Goal: Task Accomplishment & Management: Manage account settings

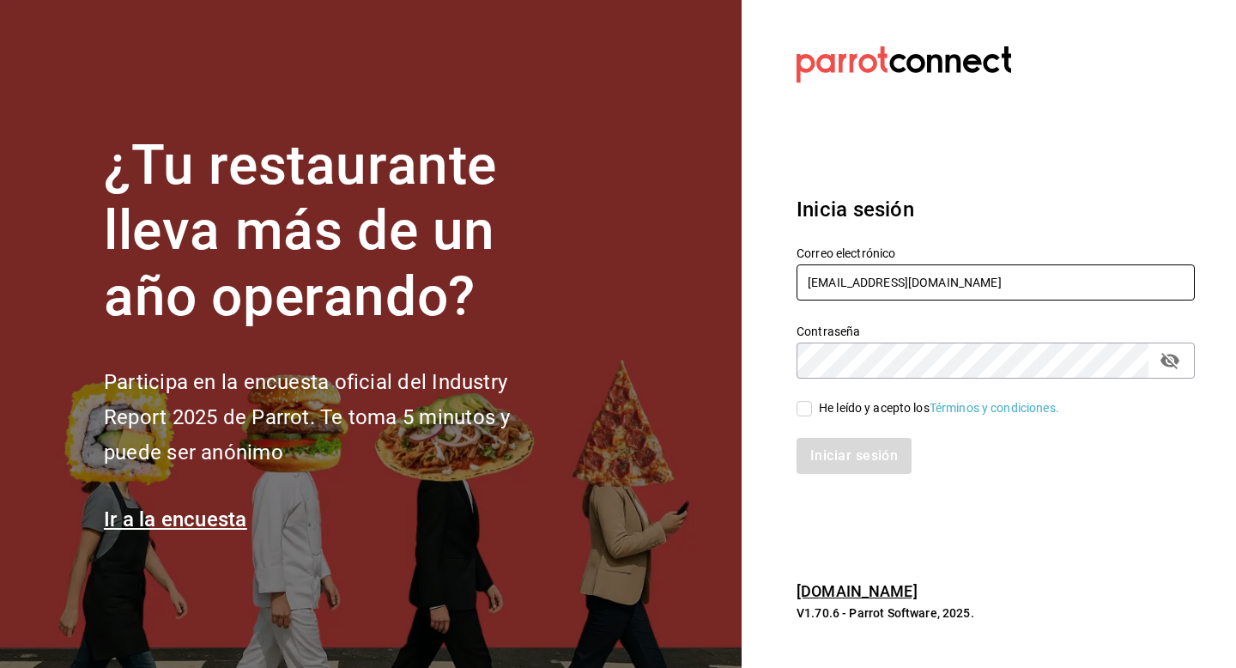
click at [988, 277] on input "fiveofiveburgers@cdmx.com" at bounding box center [995, 282] width 398 height 36
type input "f"
paste input "multiuser@openpizza.com Op3NpiZz4"
click at [992, 287] on input "multiuser@openpizza.com Op3NpiZz4" at bounding box center [995, 282] width 398 height 36
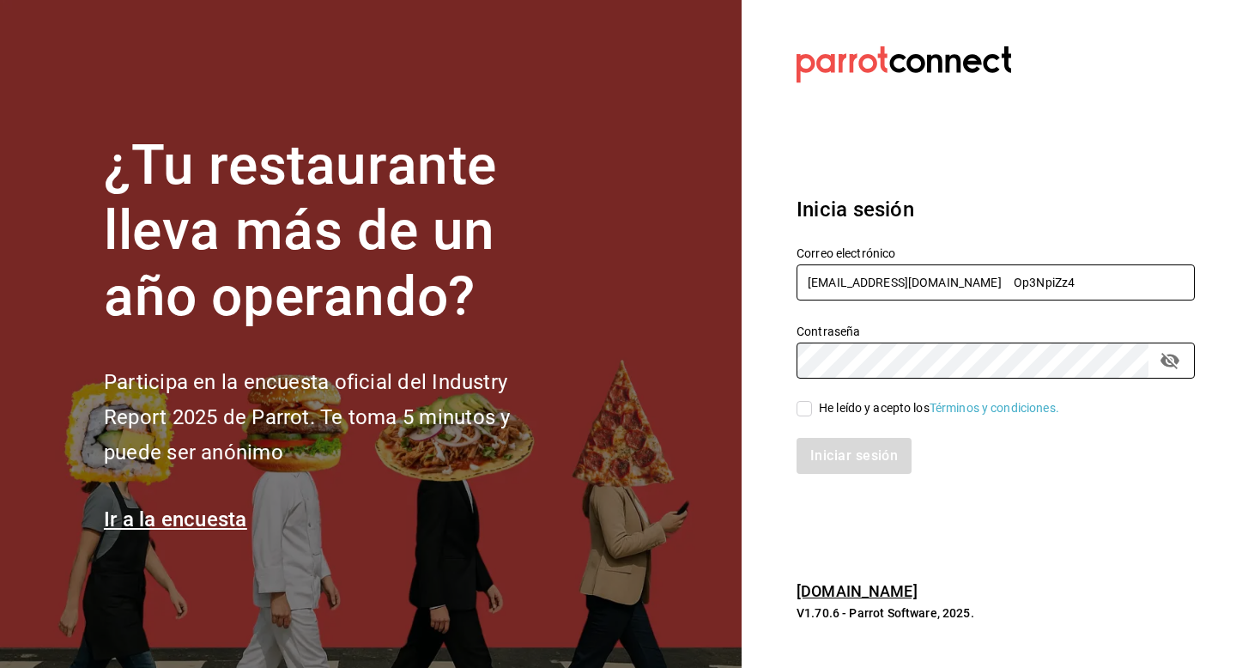
click at [995, 279] on input "multiuser@openpizza.com Op3NpiZz4" at bounding box center [995, 282] width 398 height 36
type input "multiuser@openpizza.com"
click at [838, 402] on div "He leído y acepto los Términos y condiciones." at bounding box center [939, 408] width 240 height 18
click at [812, 402] on input "He leído y acepto los Términos y condiciones." at bounding box center [803, 408] width 15 height 15
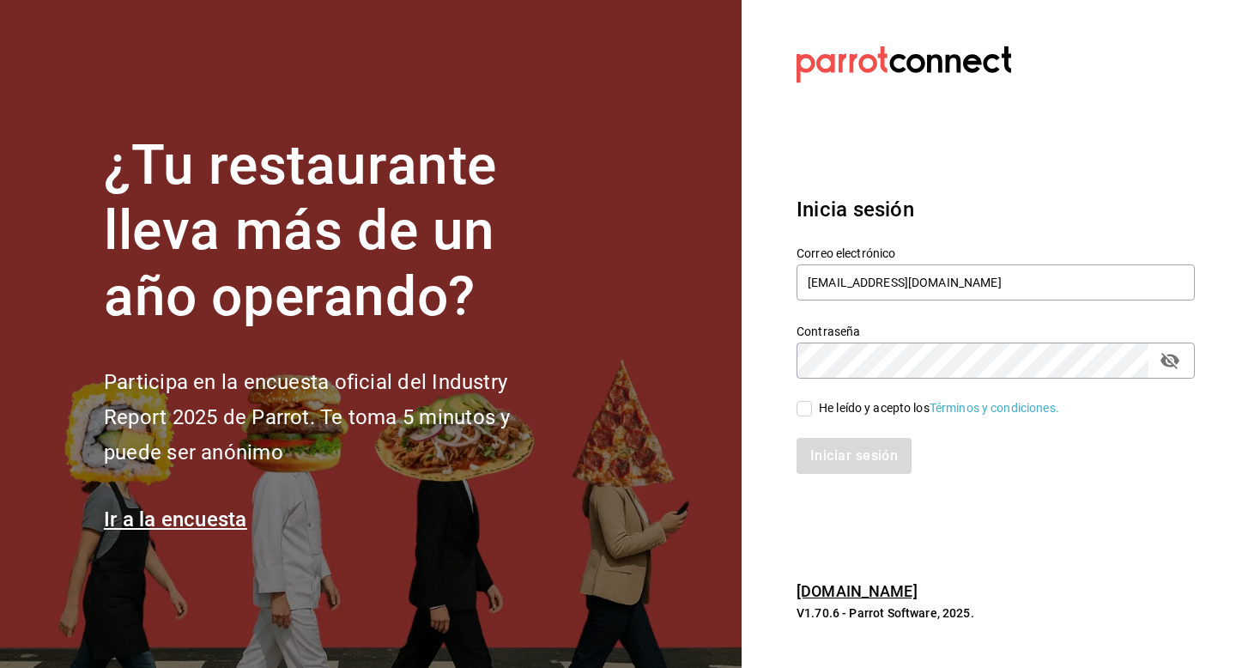
checkbox input "true"
click at [839, 442] on button "Iniciar sesión" at bounding box center [854, 456] width 117 height 36
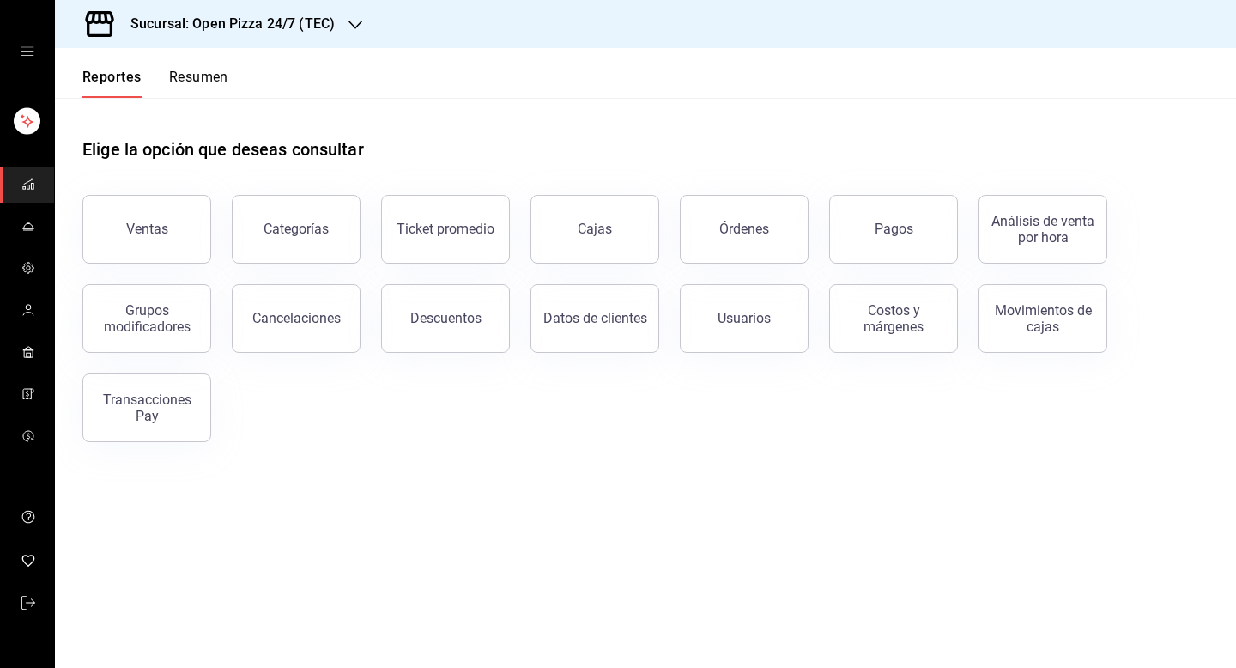
click at [393, 51] on header "Reportes Resumen" at bounding box center [645, 73] width 1181 height 50
click at [348, 21] on icon "button" at bounding box center [355, 25] width 14 height 14
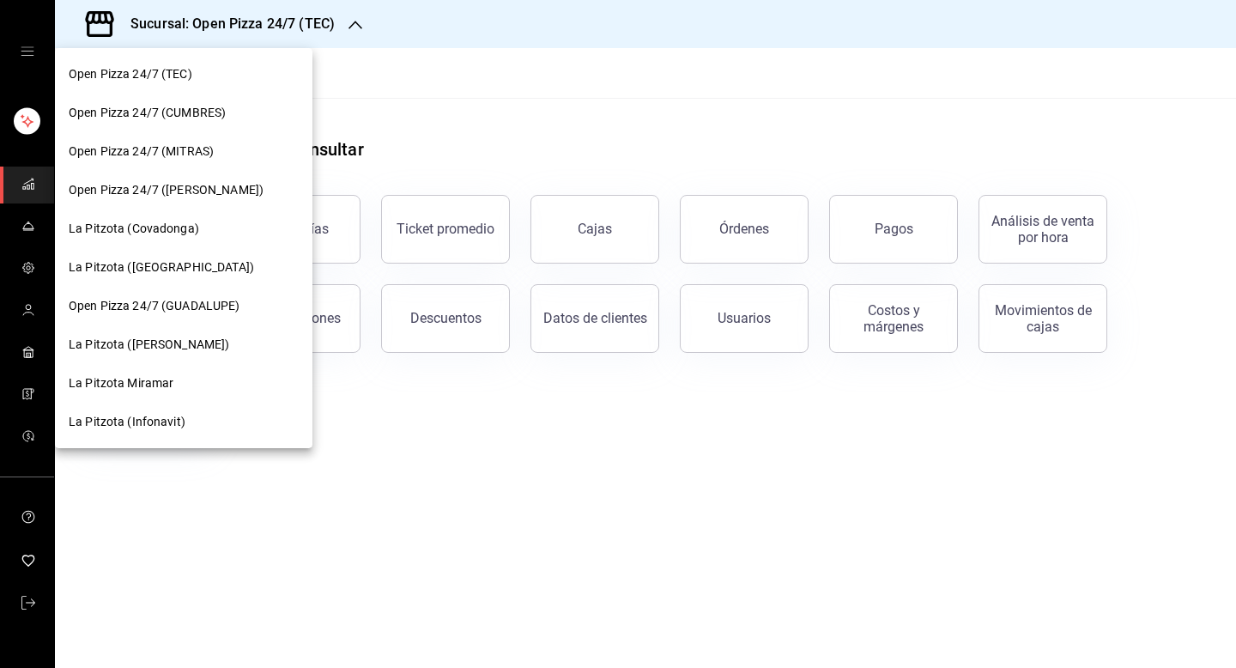
click at [548, 505] on div at bounding box center [618, 334] width 1236 height 668
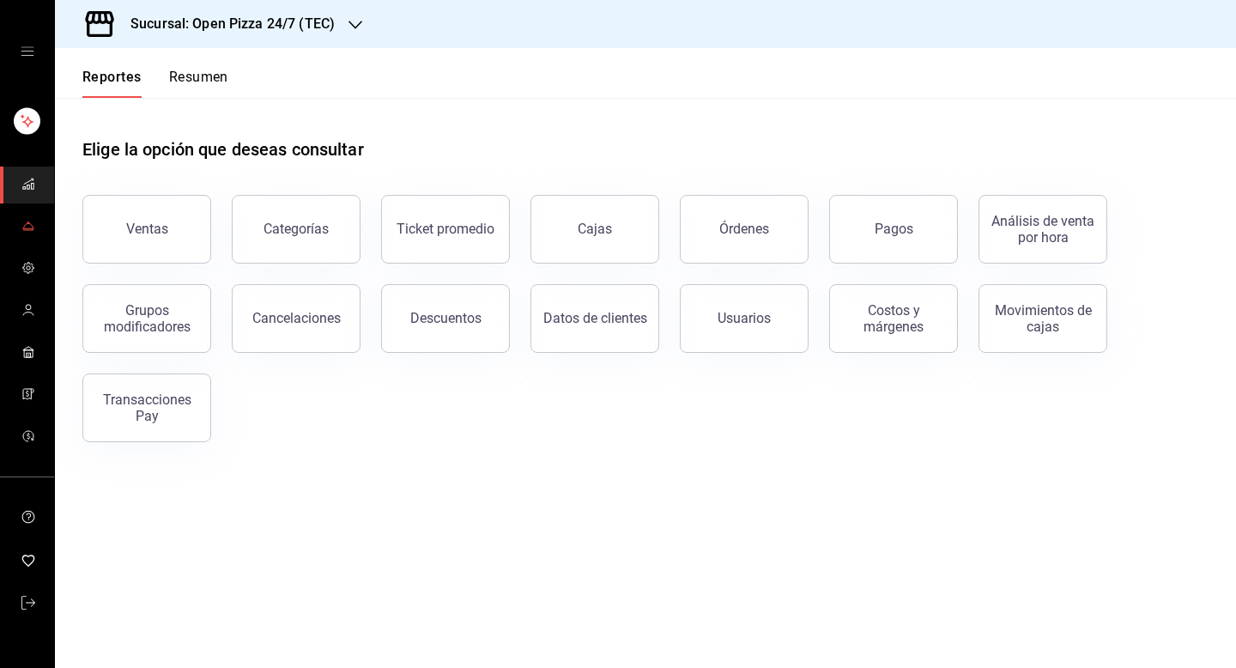
click at [33, 218] on span "mailbox folders" at bounding box center [28, 226] width 14 height 23
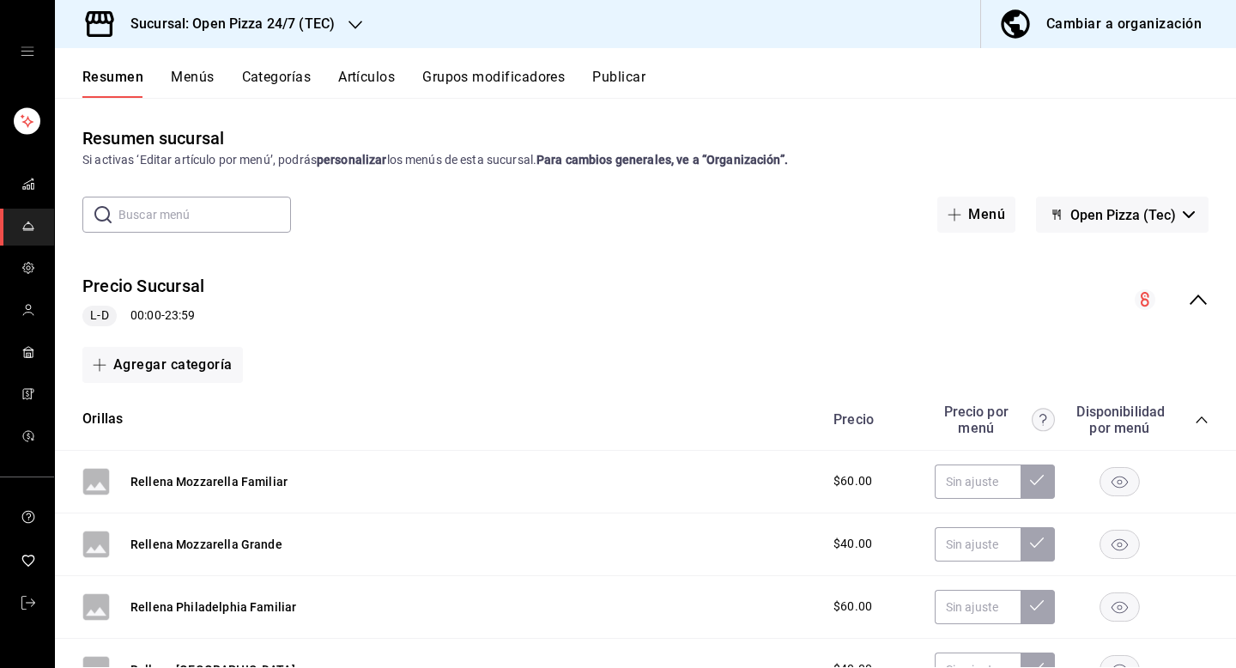
click at [614, 87] on button "Publicar" at bounding box center [618, 83] width 53 height 29
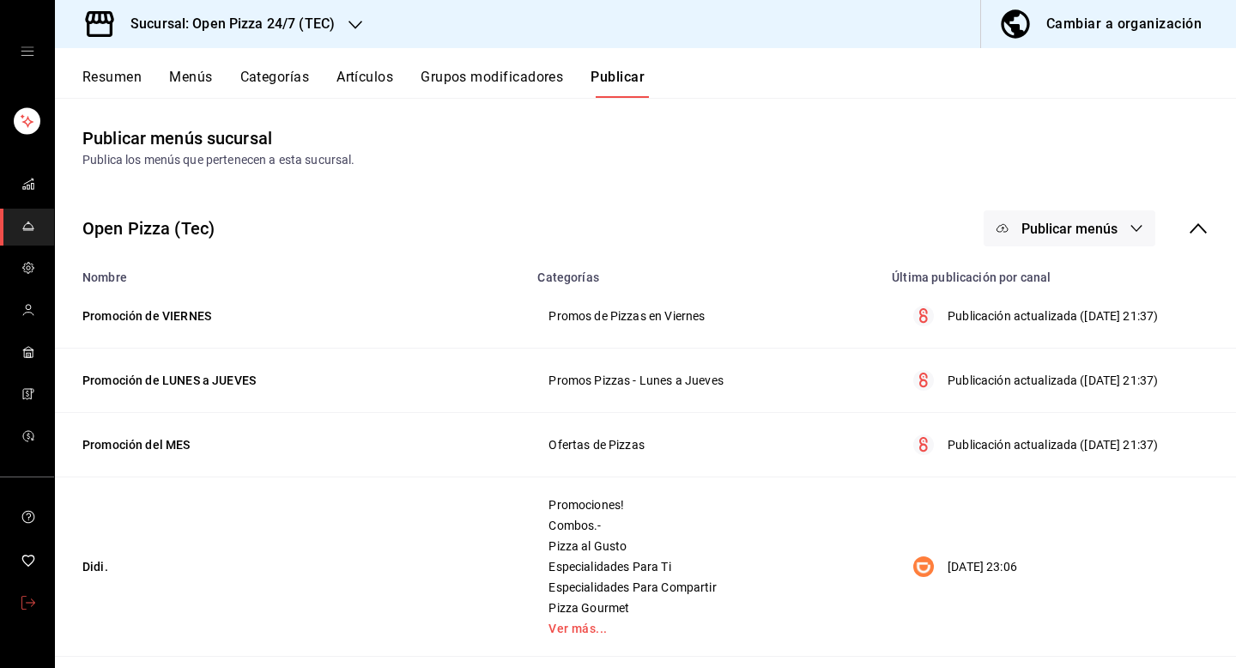
click at [33, 608] on span "mailbox folders" at bounding box center [28, 603] width 14 height 23
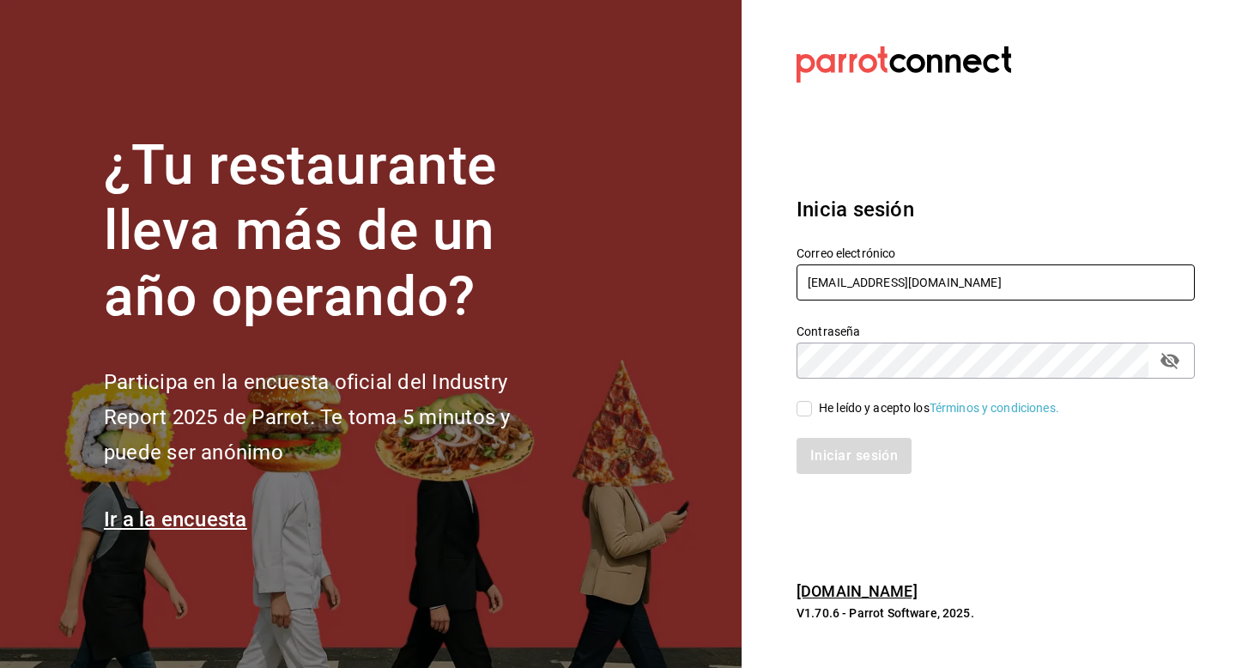
drag, startPoint x: 990, startPoint y: 282, endPoint x: 802, endPoint y: 266, distance: 188.6
click at [802, 266] on input "fiveofiveburgers@cdmx.com" at bounding box center [995, 282] width 398 height 36
type input "multiuser@tacosdonpedro.com"
click at [827, 412] on div "He leído y acepto los Términos y condiciones." at bounding box center [939, 408] width 240 height 18
click at [812, 412] on input "He leído y acepto los Términos y condiciones." at bounding box center [803, 408] width 15 height 15
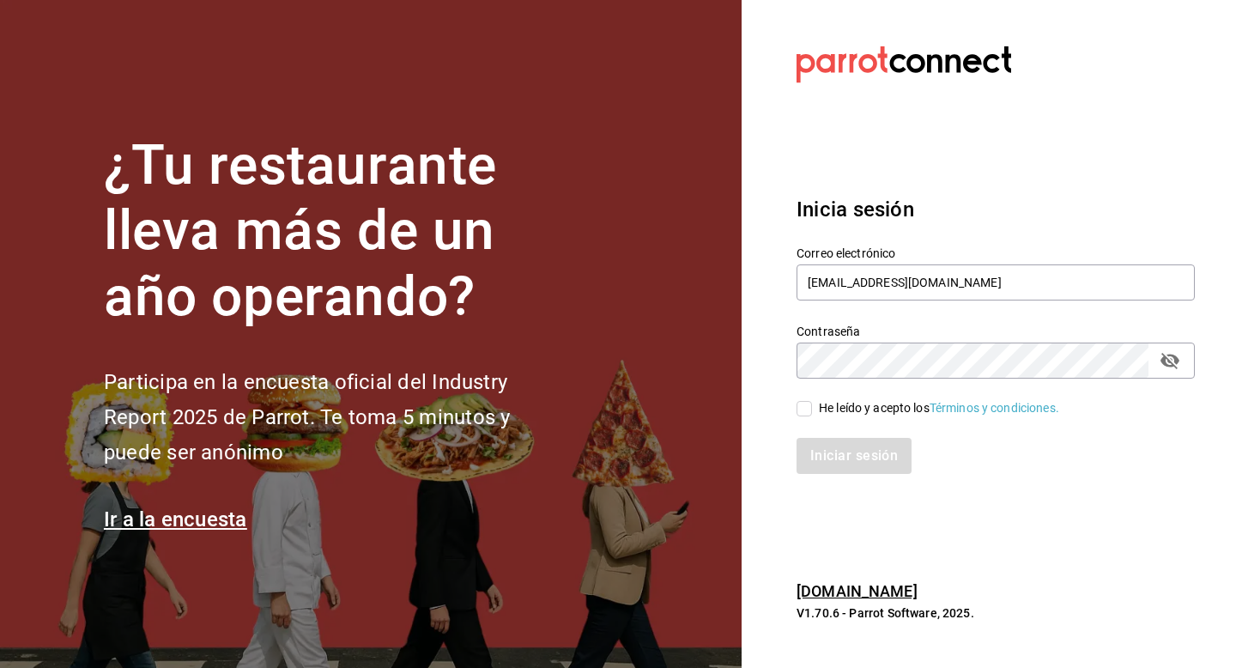
checkbox input "true"
click at [845, 465] on button "Iniciar sesión" at bounding box center [854, 456] width 117 height 36
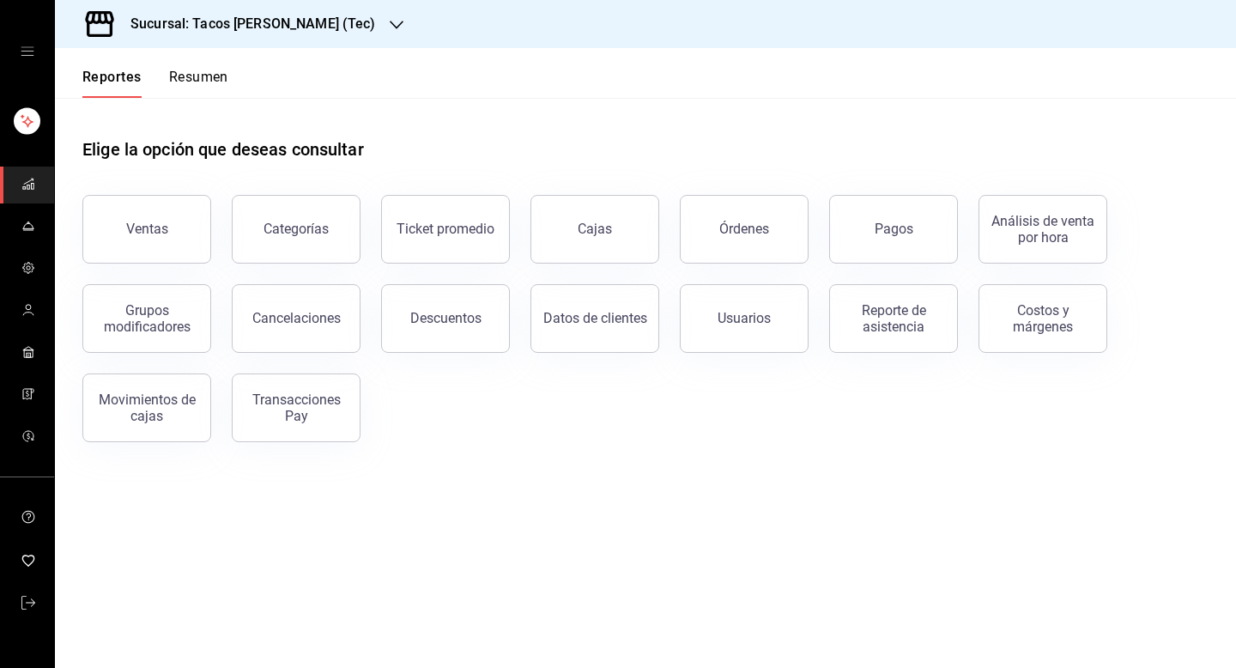
click at [321, 27] on h3 "Sucursal: Tacos [PERSON_NAME] (Tec)" at bounding box center [246, 24] width 259 height 21
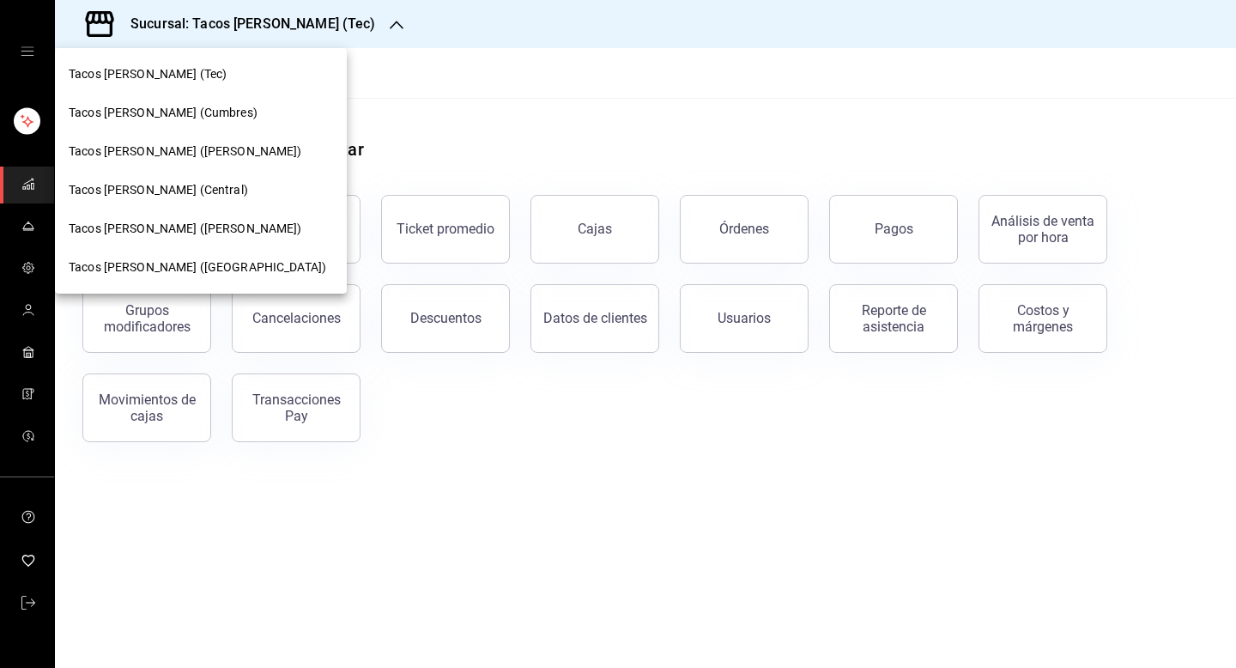
click at [206, 191] on span "Tacos Don Pedro (Central)" at bounding box center [158, 190] width 179 height 18
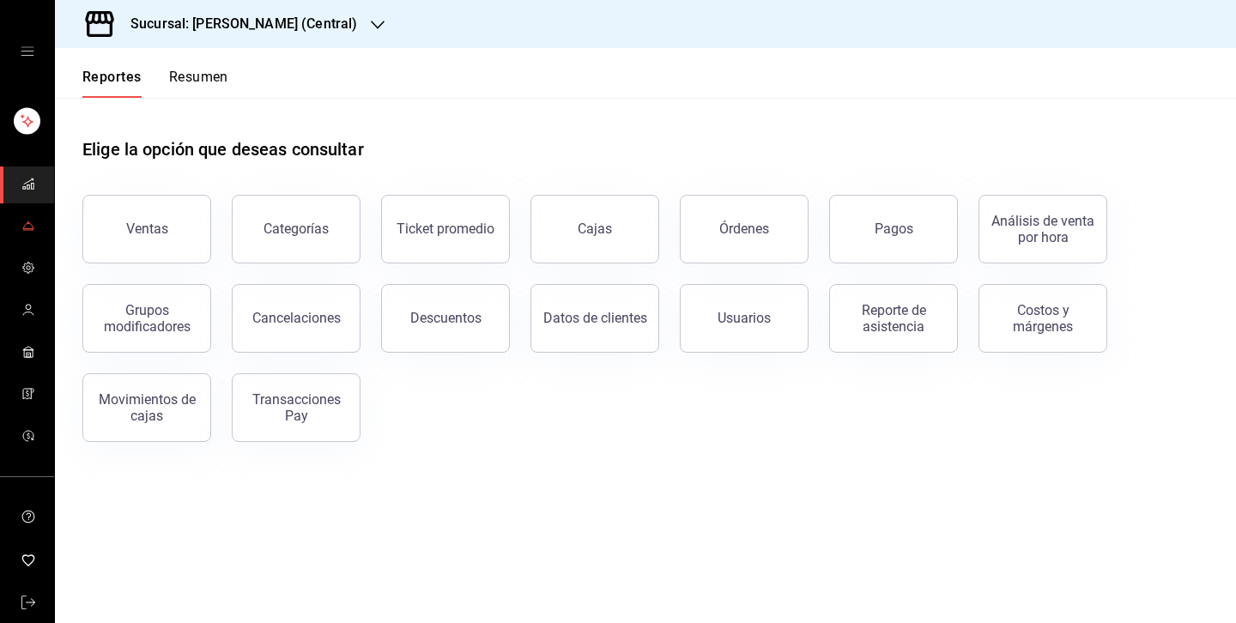
click at [32, 230] on icon "mailbox folders" at bounding box center [28, 230] width 10 height 0
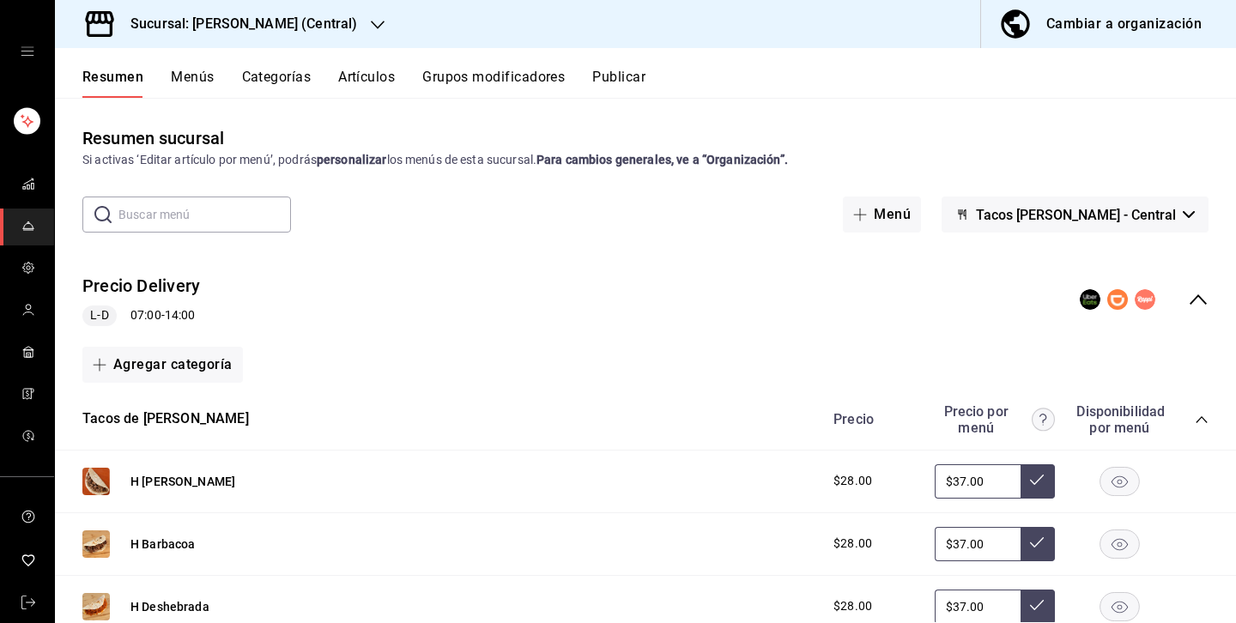
click at [1123, 211] on span "Tacos Don Pedro - Central" at bounding box center [1076, 215] width 200 height 16
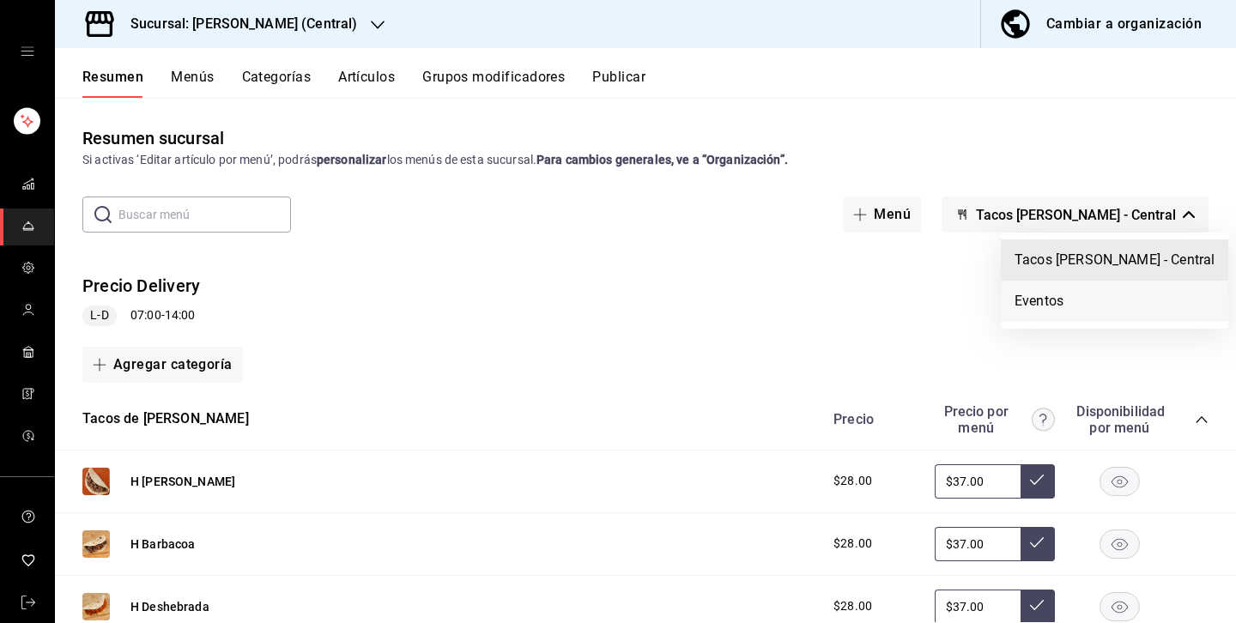
click at [1046, 306] on li "Eventos" at bounding box center [1113, 301] width 227 height 41
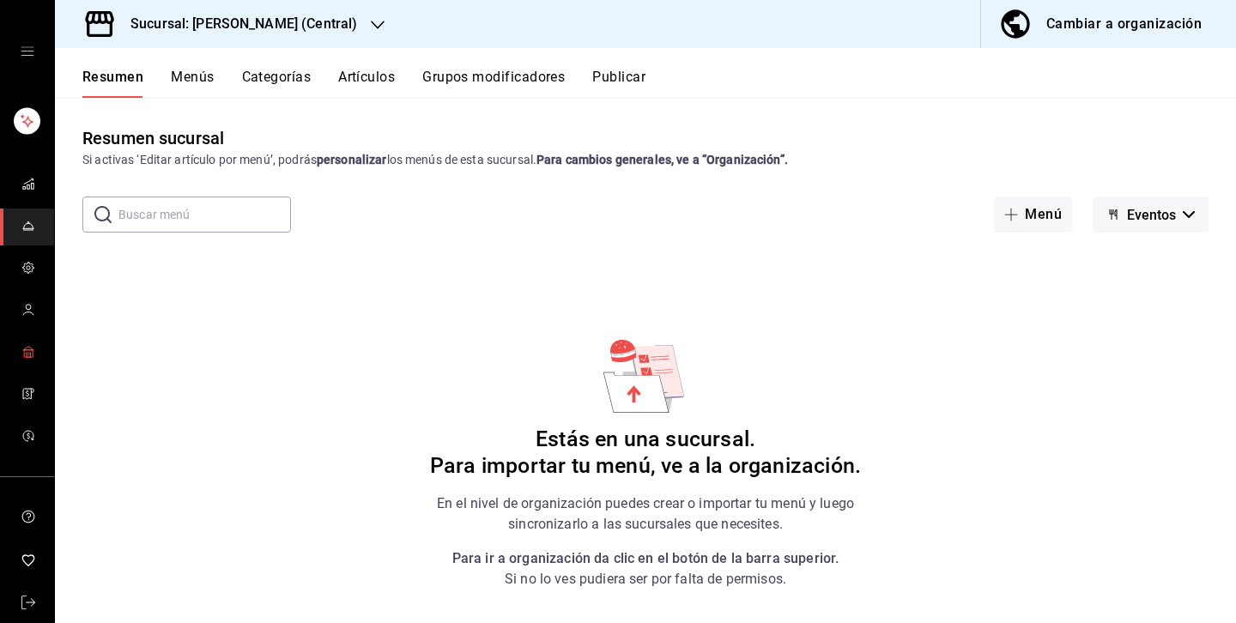
click at [38, 350] on link "mailbox folders" at bounding box center [27, 353] width 54 height 37
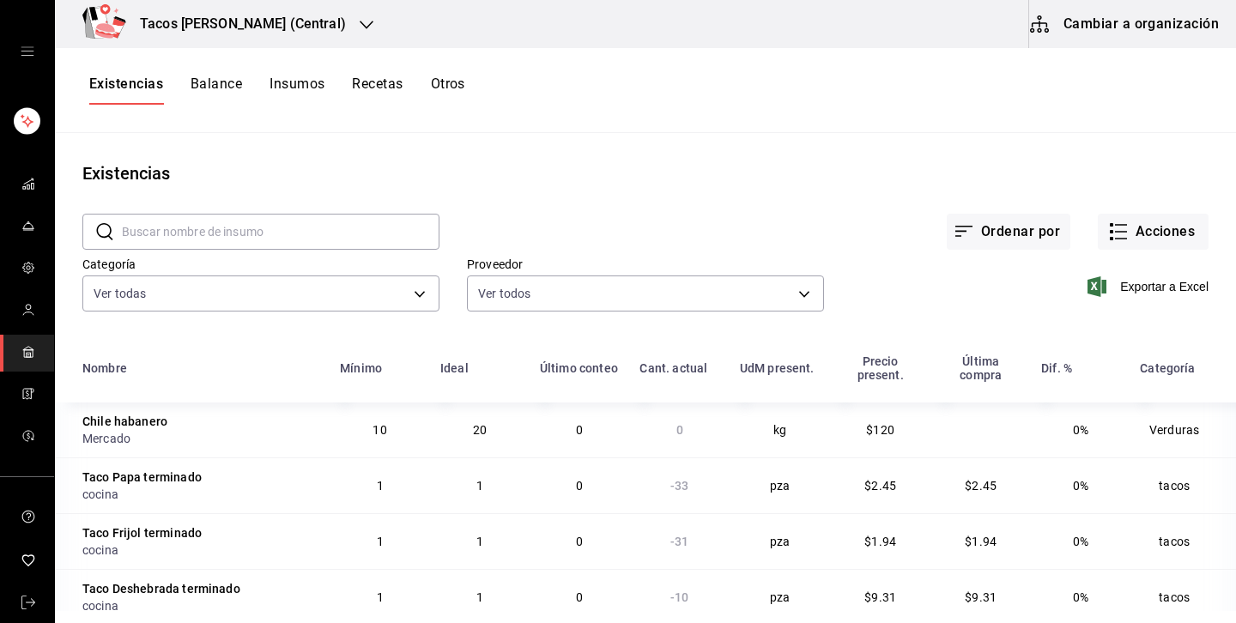
click at [1128, 29] on button "Cambiar a organización" at bounding box center [1125, 24] width 193 height 48
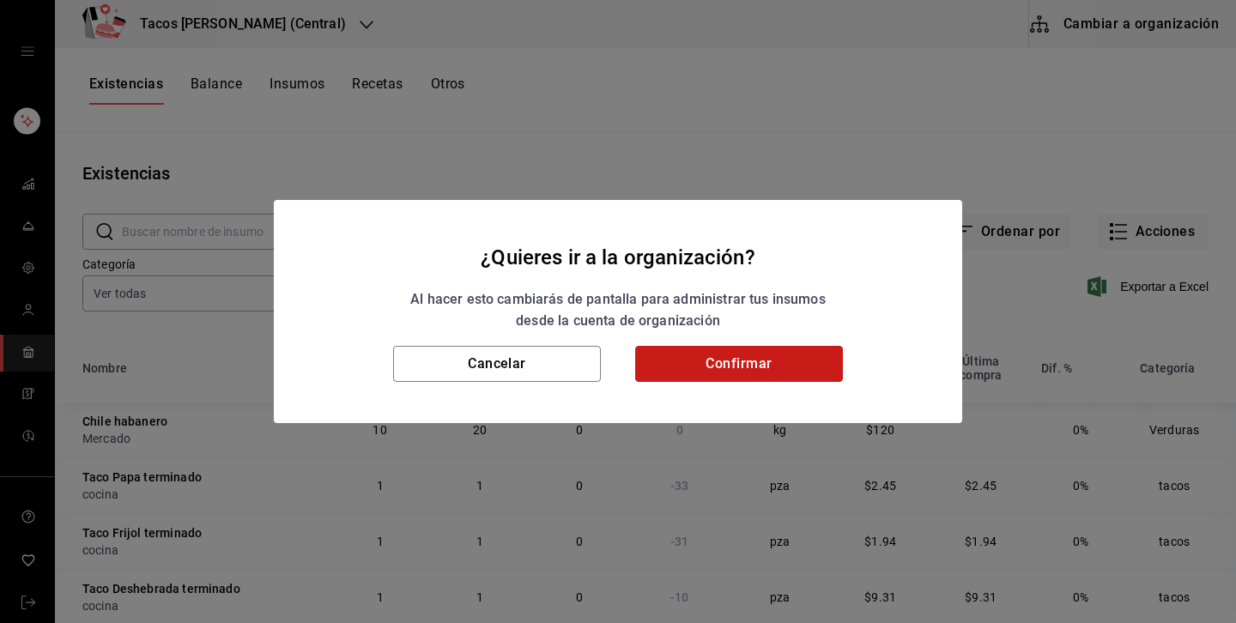
click at [729, 369] on button "Confirmar" at bounding box center [739, 364] width 208 height 36
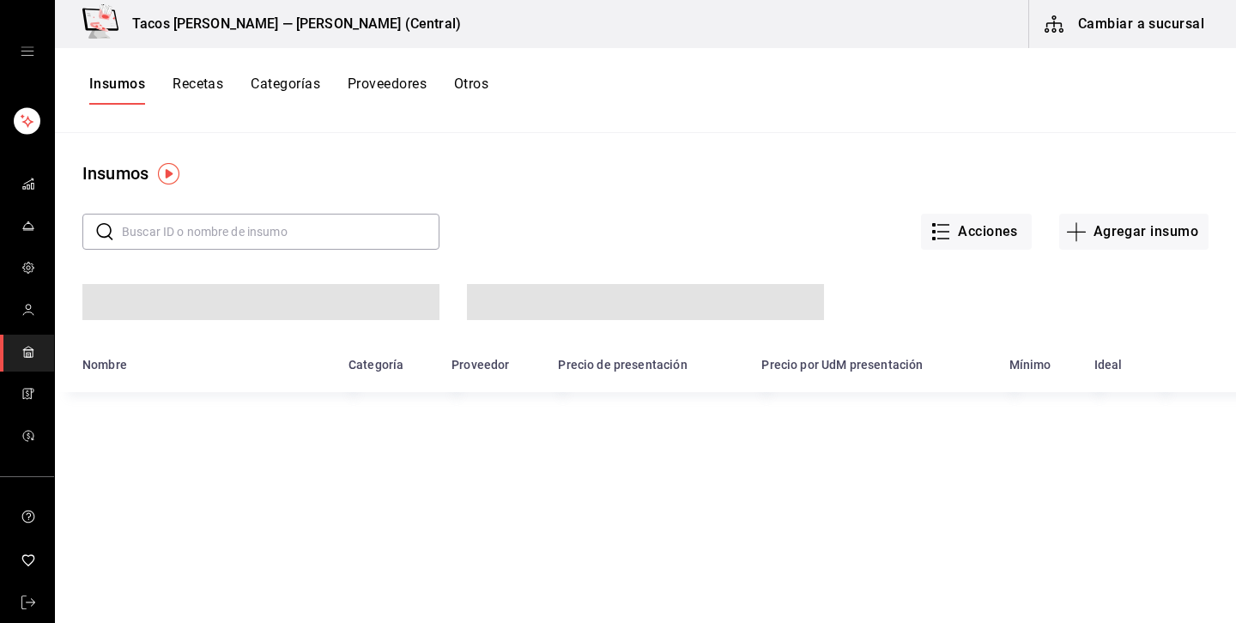
click at [201, 72] on div "Insumos Recetas Categorías Proveedores Otros" at bounding box center [645, 90] width 1181 height 85
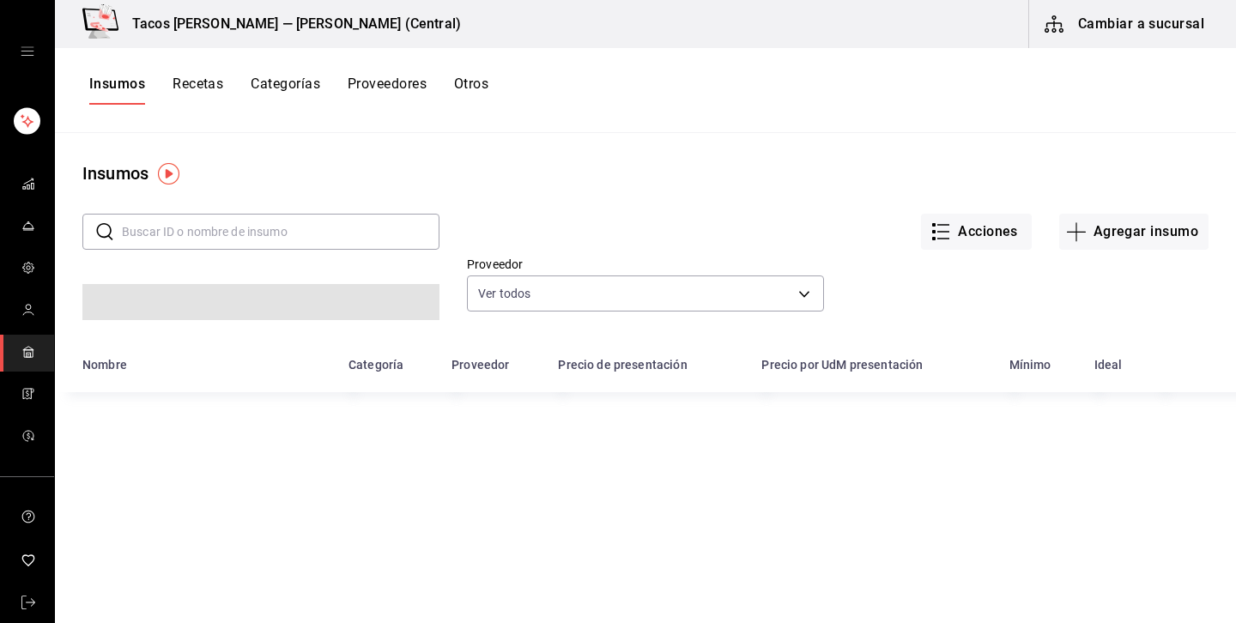
click at [196, 82] on button "Recetas" at bounding box center [197, 90] width 51 height 29
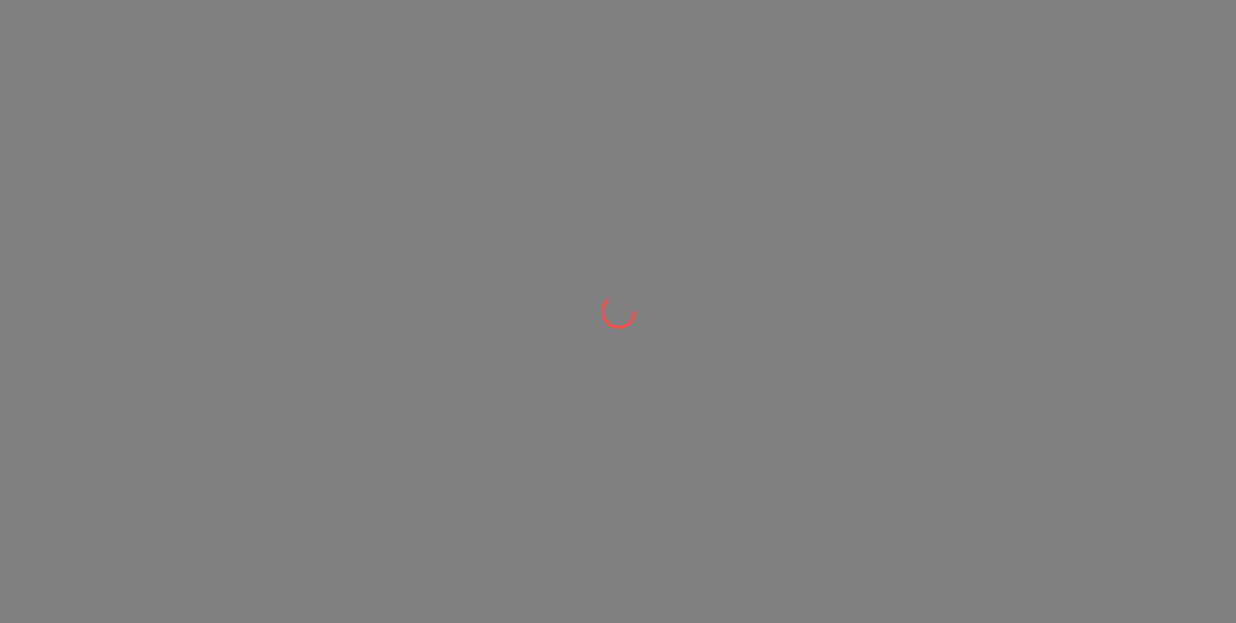
click at [716, 272] on div at bounding box center [618, 311] width 1236 height 623
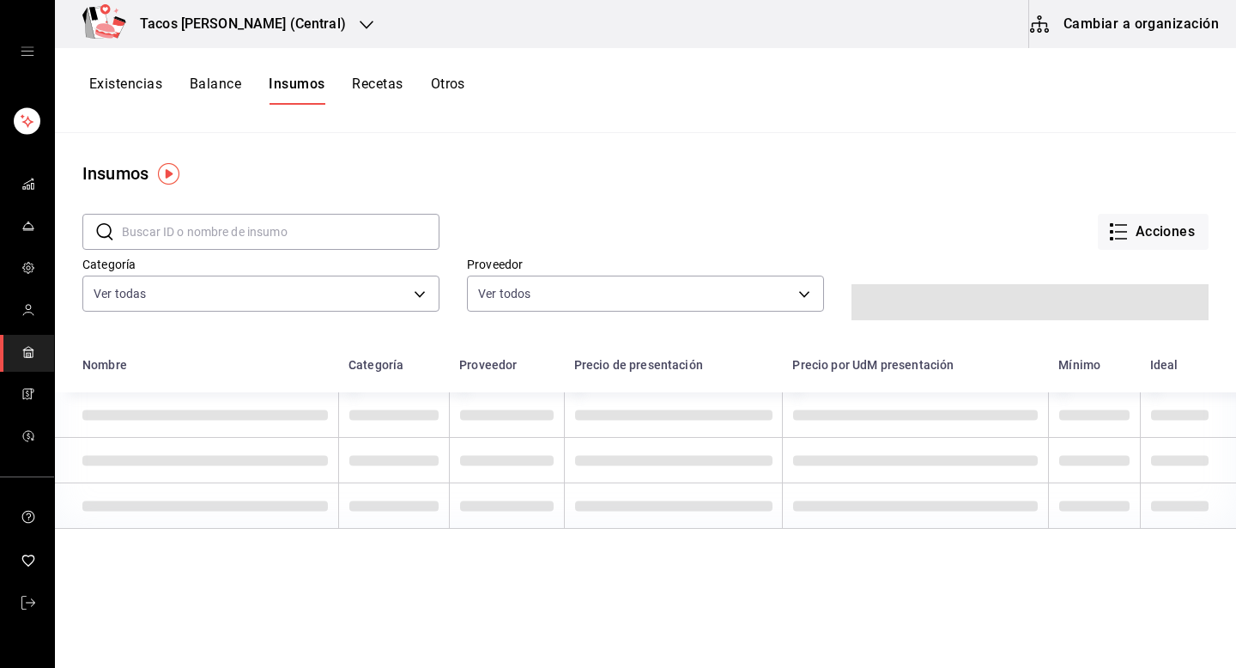
click at [1121, 28] on button "Cambiar a organización" at bounding box center [1125, 24] width 193 height 48
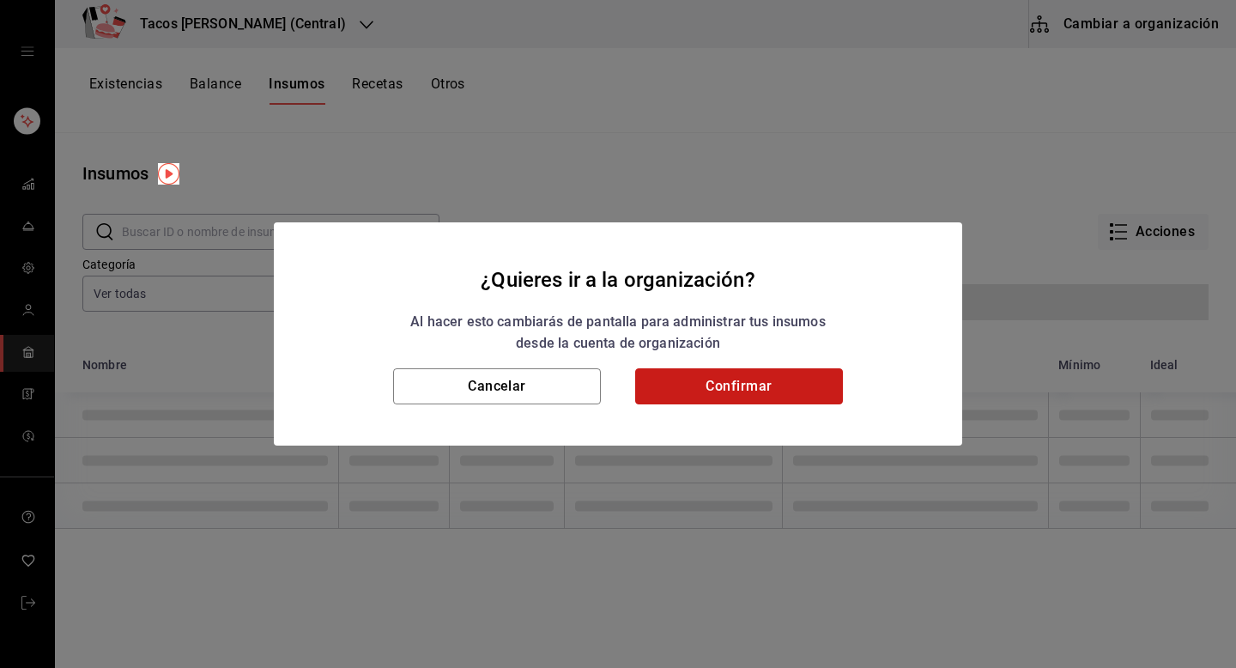
click at [734, 386] on button "Confirmar" at bounding box center [739, 386] width 208 height 36
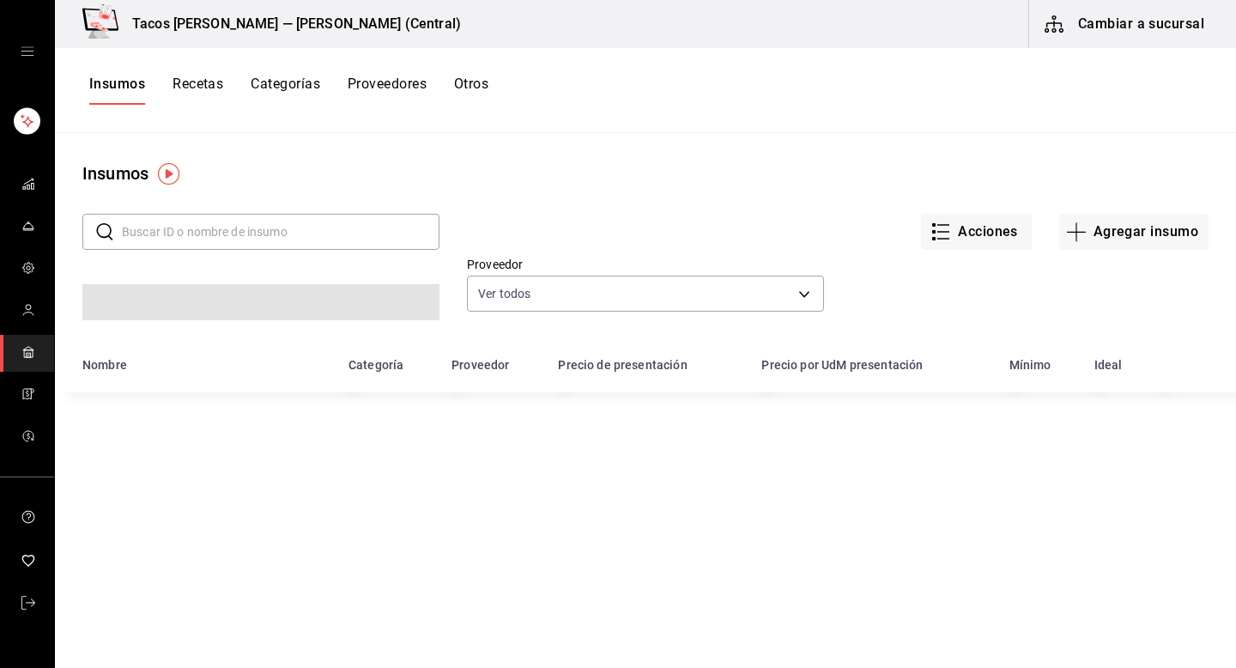
click at [215, 82] on button "Recetas" at bounding box center [197, 90] width 51 height 29
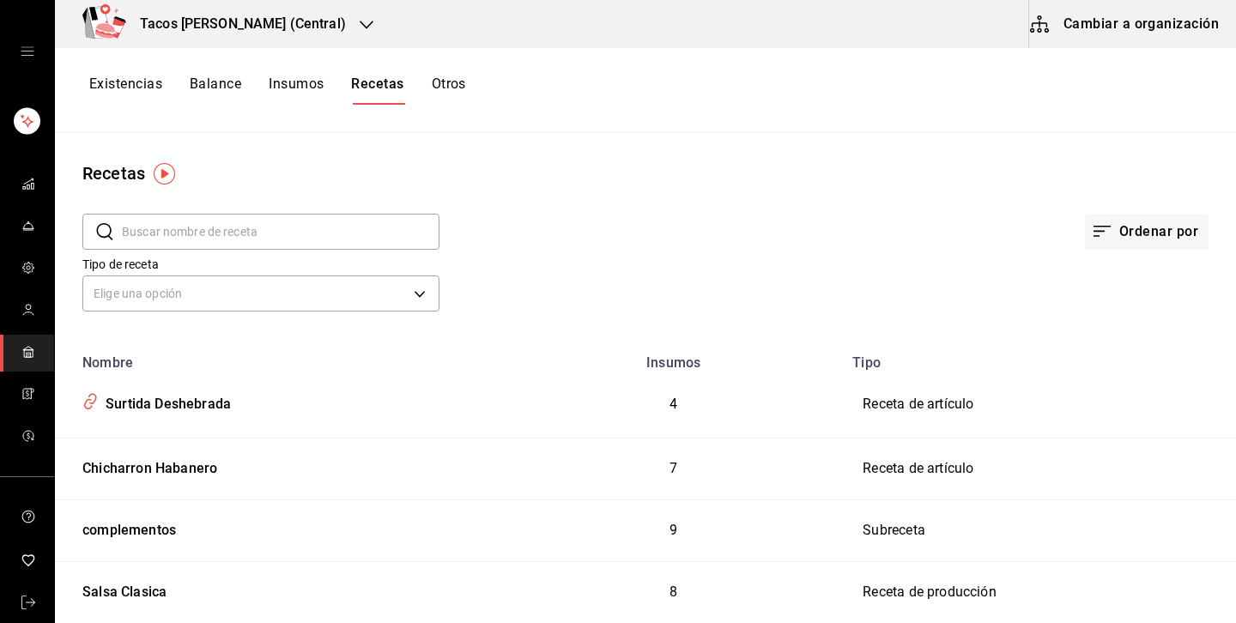
click at [1143, 34] on button "Cambiar a organización" at bounding box center [1125, 24] width 193 height 48
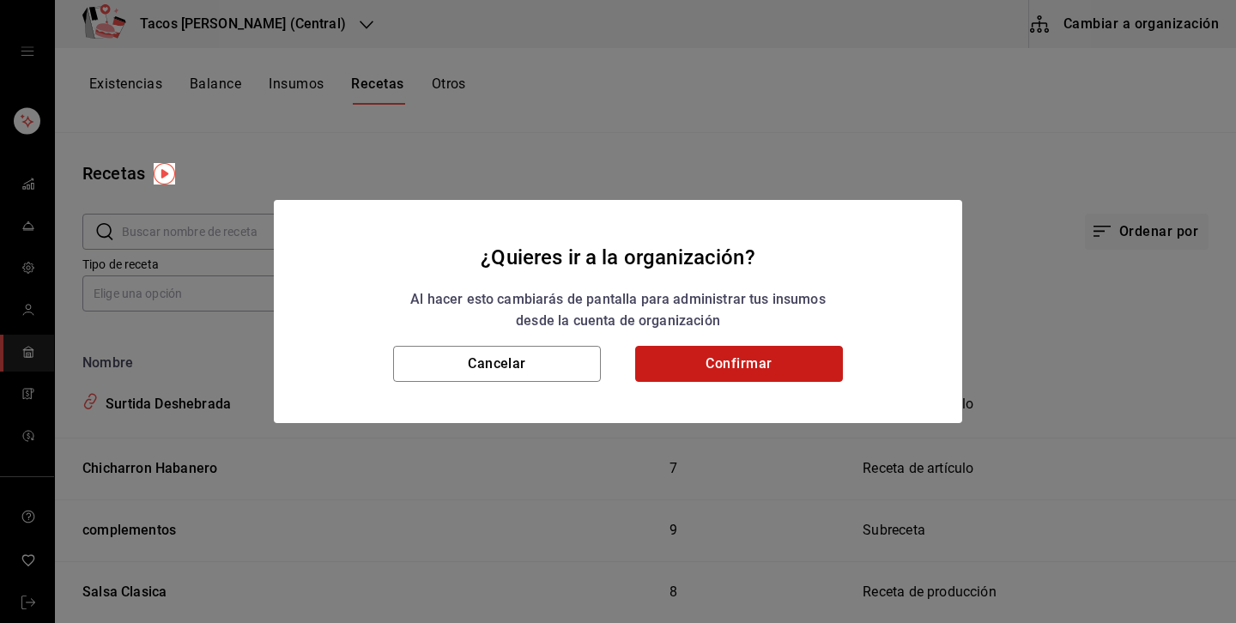
click at [732, 355] on button "Confirmar" at bounding box center [739, 364] width 208 height 36
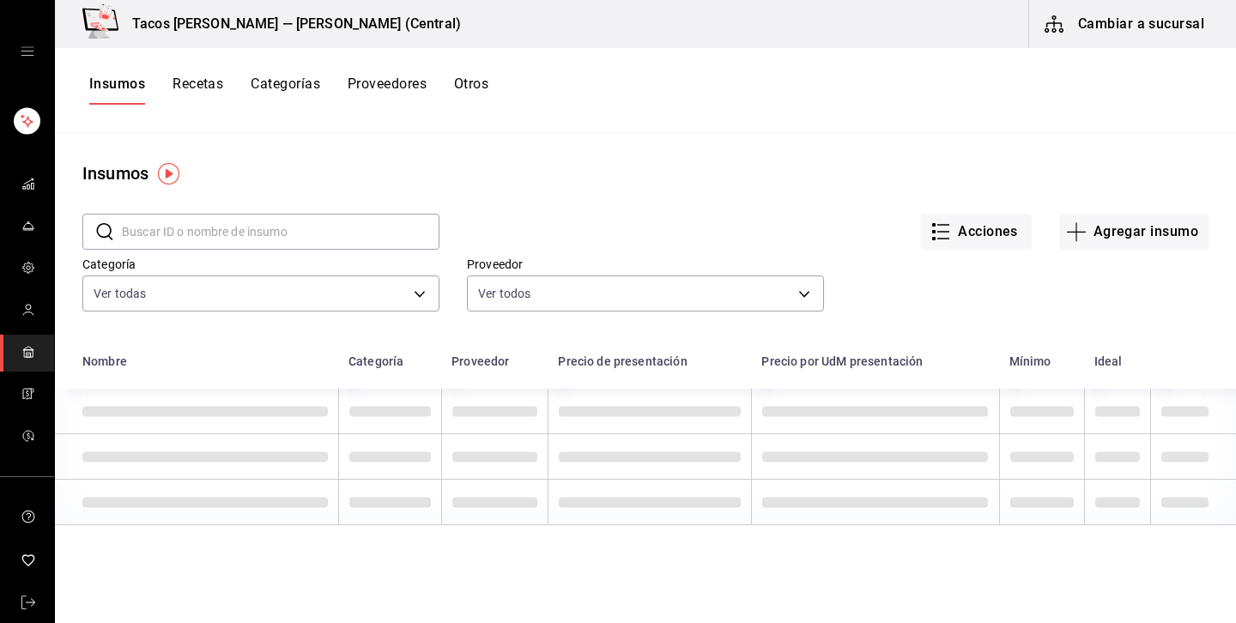
click at [201, 88] on button "Recetas" at bounding box center [197, 90] width 51 height 29
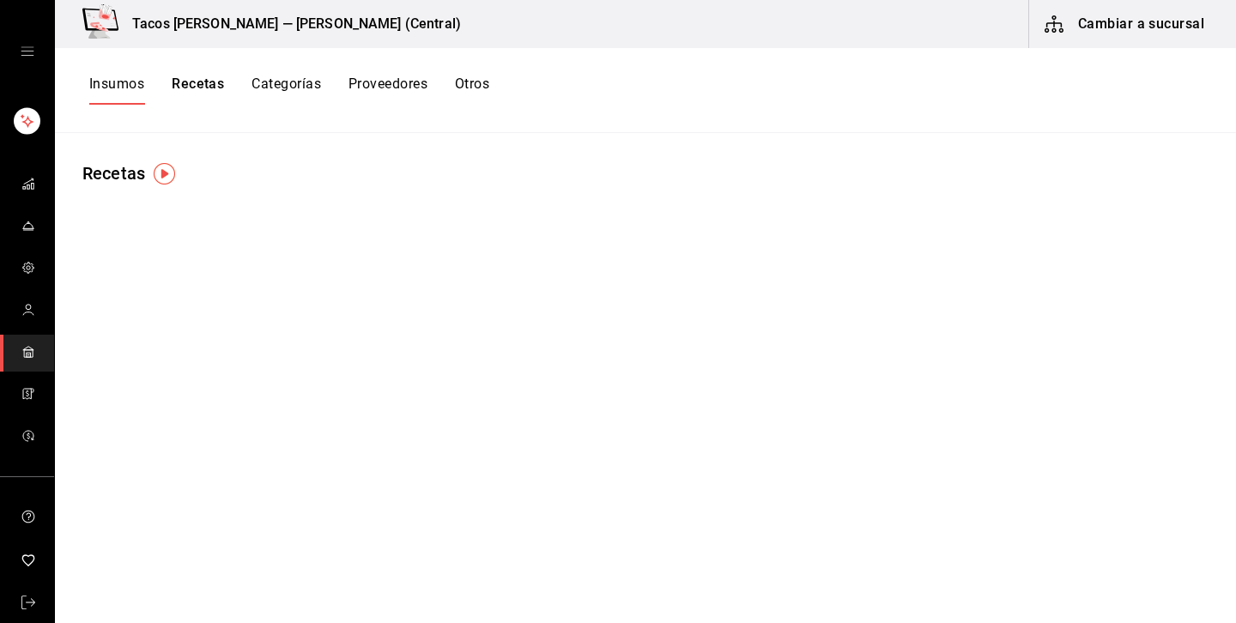
click at [208, 93] on button "Recetas" at bounding box center [198, 90] width 52 height 29
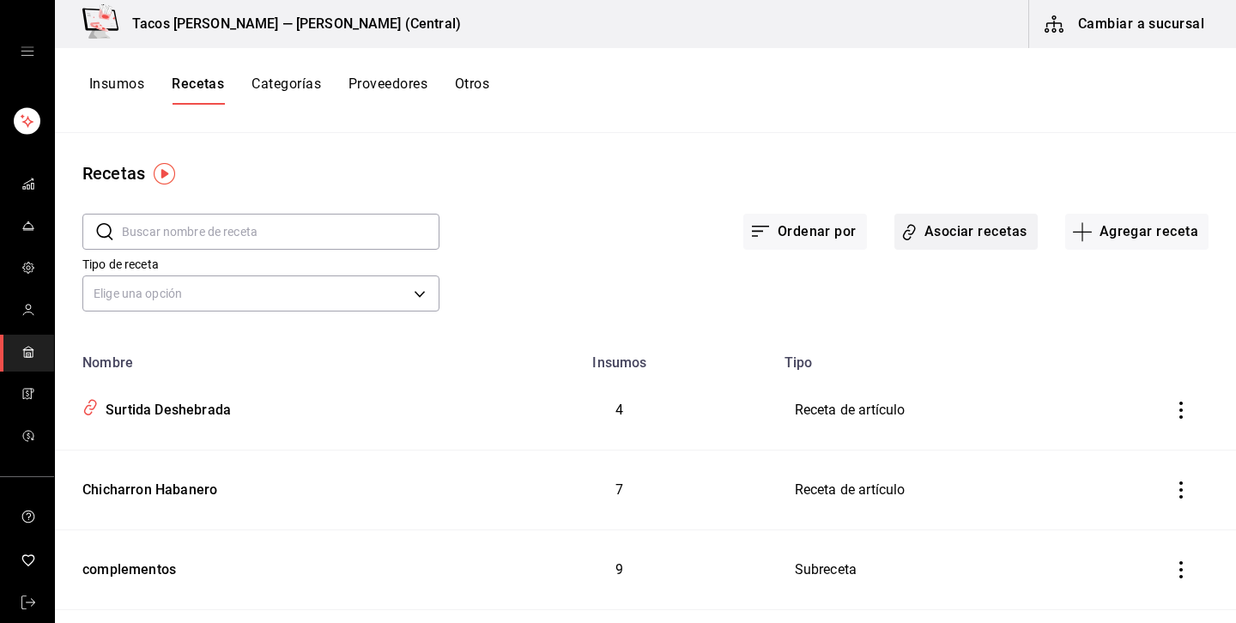
click at [970, 245] on button "Asociar recetas" at bounding box center [965, 232] width 143 height 36
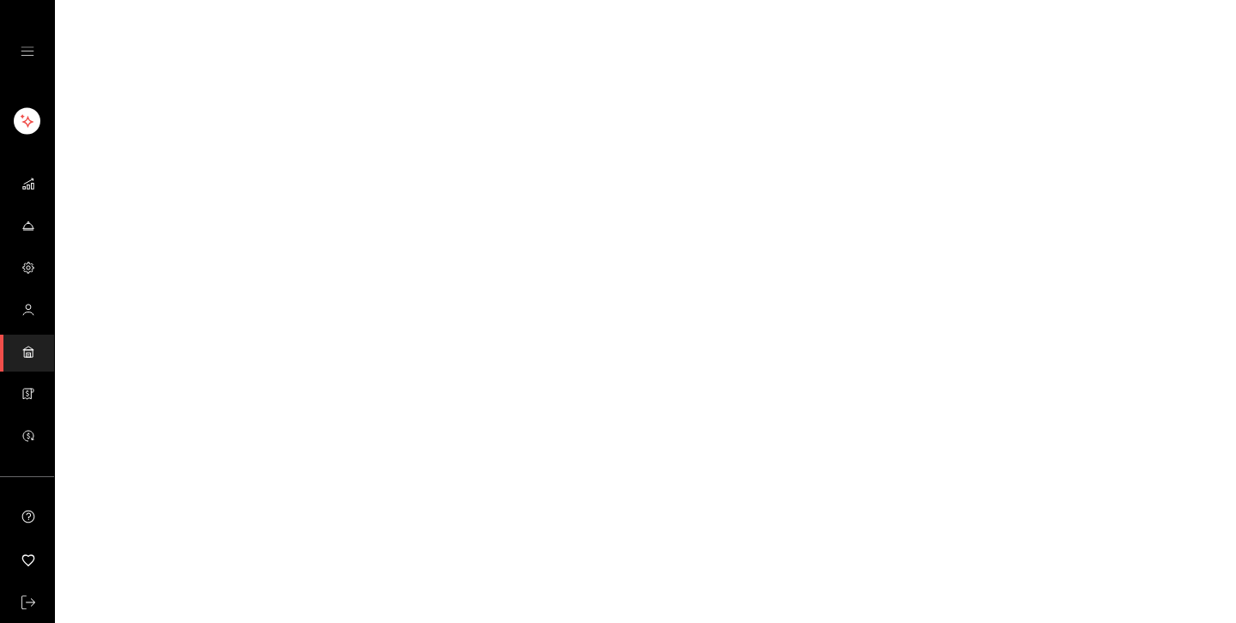
click at [606, 0] on html "GANA 1 MES GRATIS EN TU SUSCRIPCIÓN AQUÍ ¿Recuerdas cómo empezó tu restaurante?…" at bounding box center [618, 0] width 1236 height 0
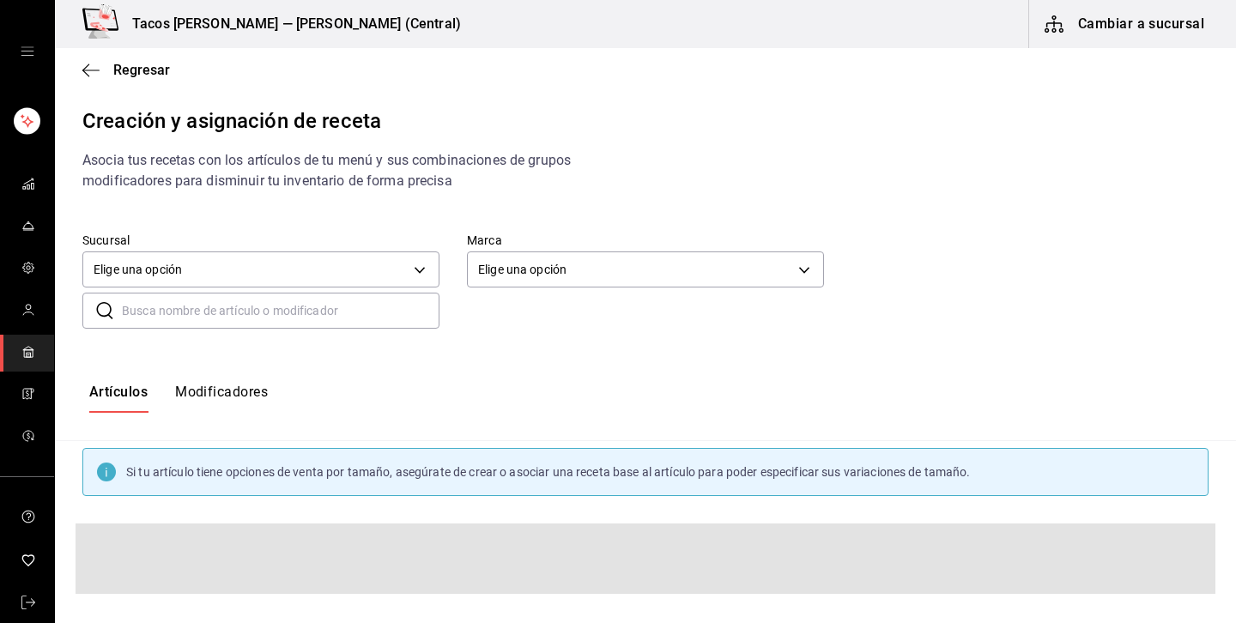
click at [964, 356] on div "Artículos Modificadores" at bounding box center [645, 398] width 1181 height 85
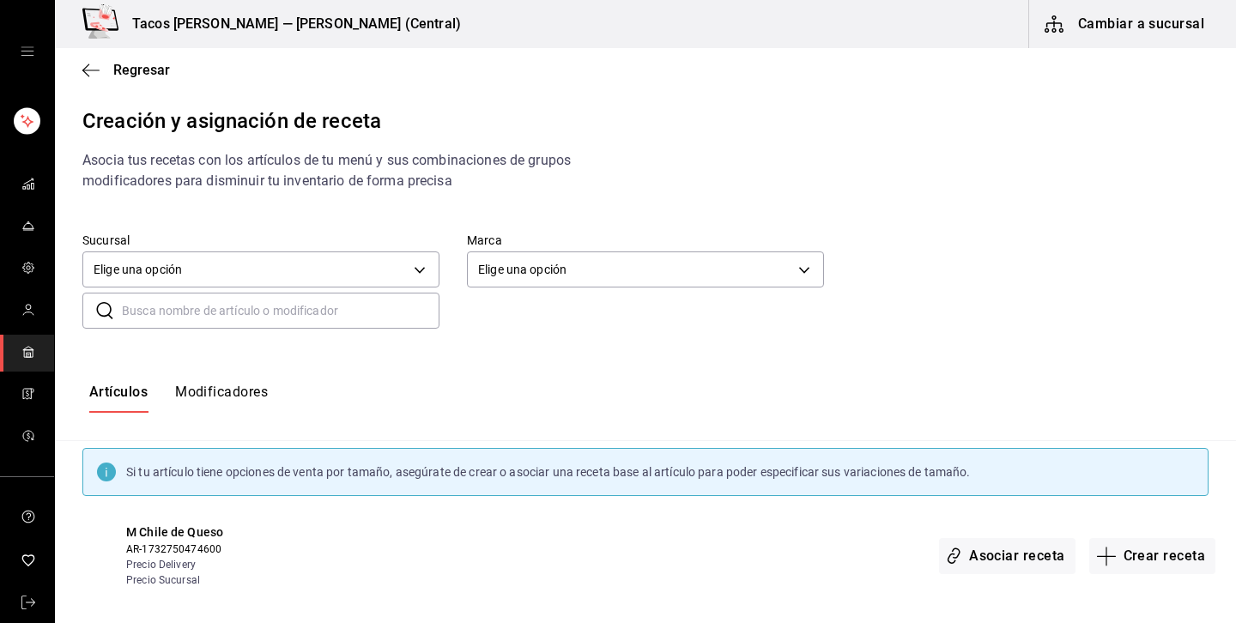
click at [379, 310] on input "text" at bounding box center [280, 310] width 317 height 34
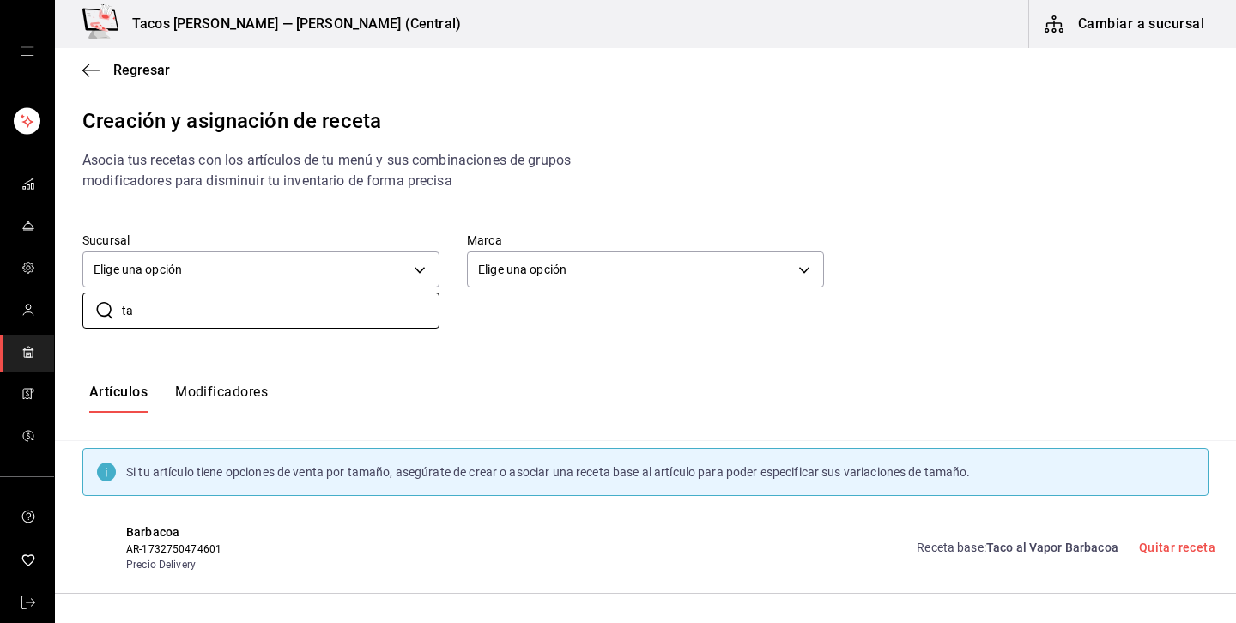
type input "t"
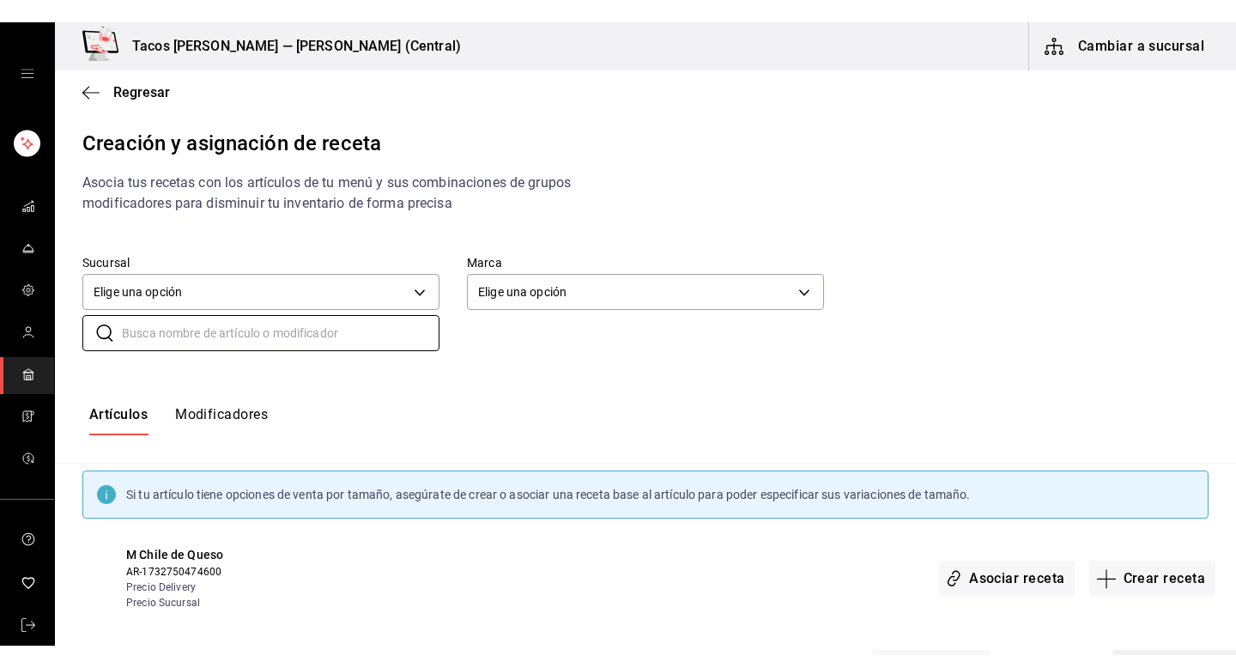
scroll to position [56, 0]
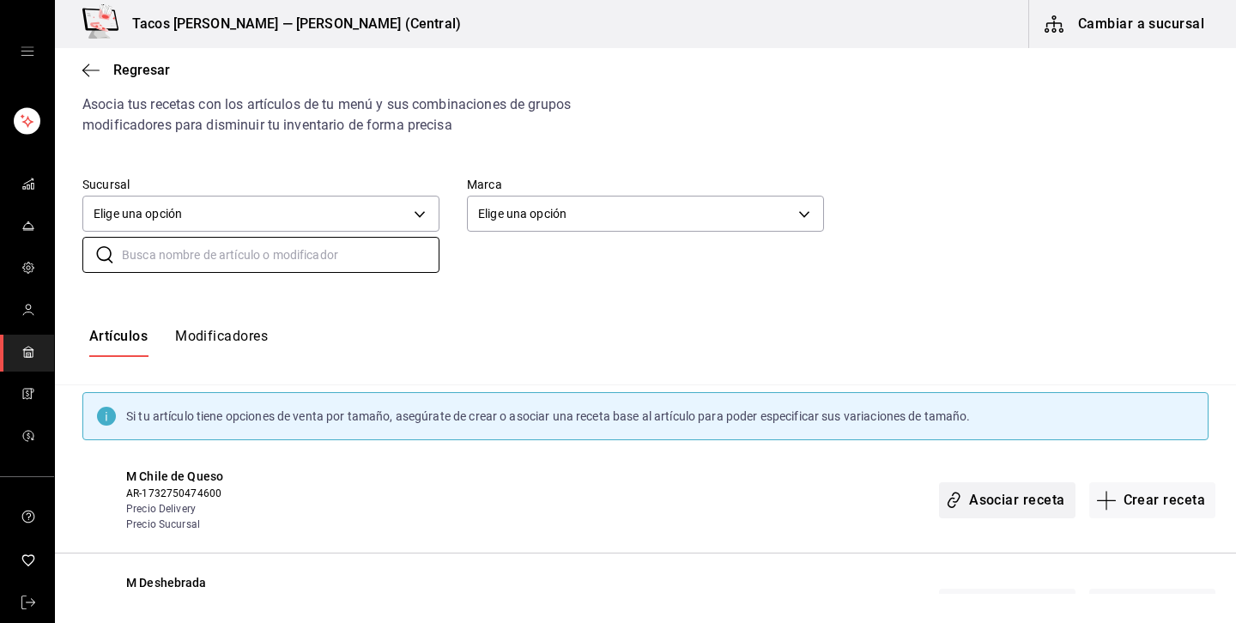
click at [973, 494] on button "Asociar receta" at bounding box center [1007, 500] width 136 height 36
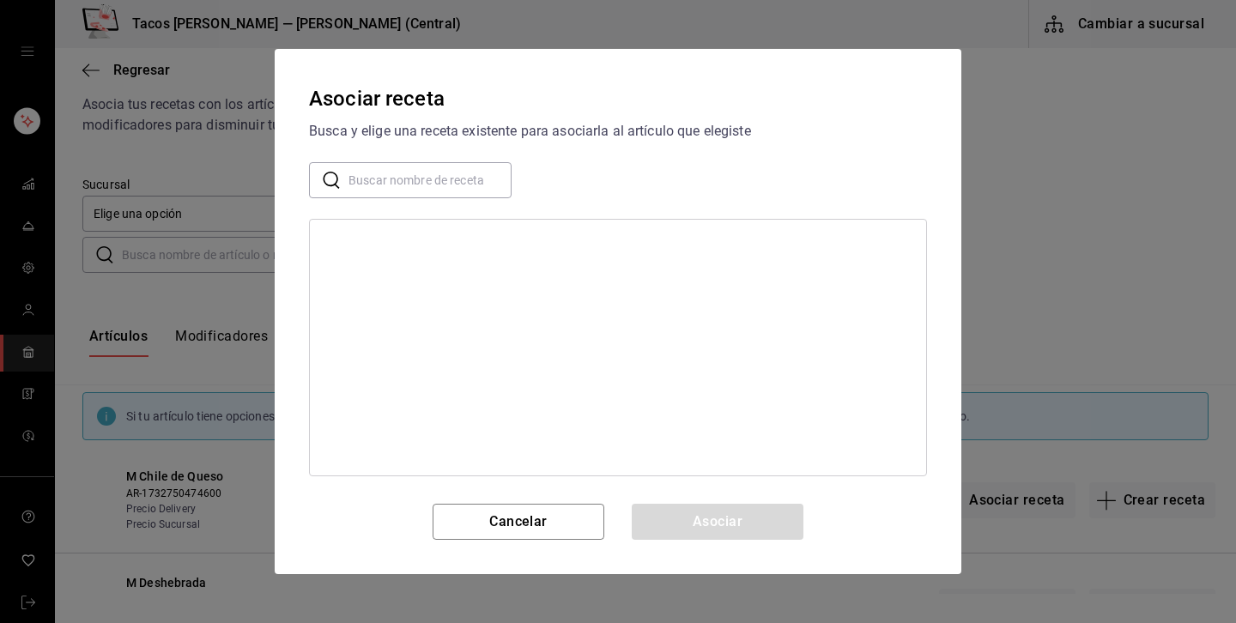
click at [368, 178] on input "text" at bounding box center [429, 180] width 163 height 34
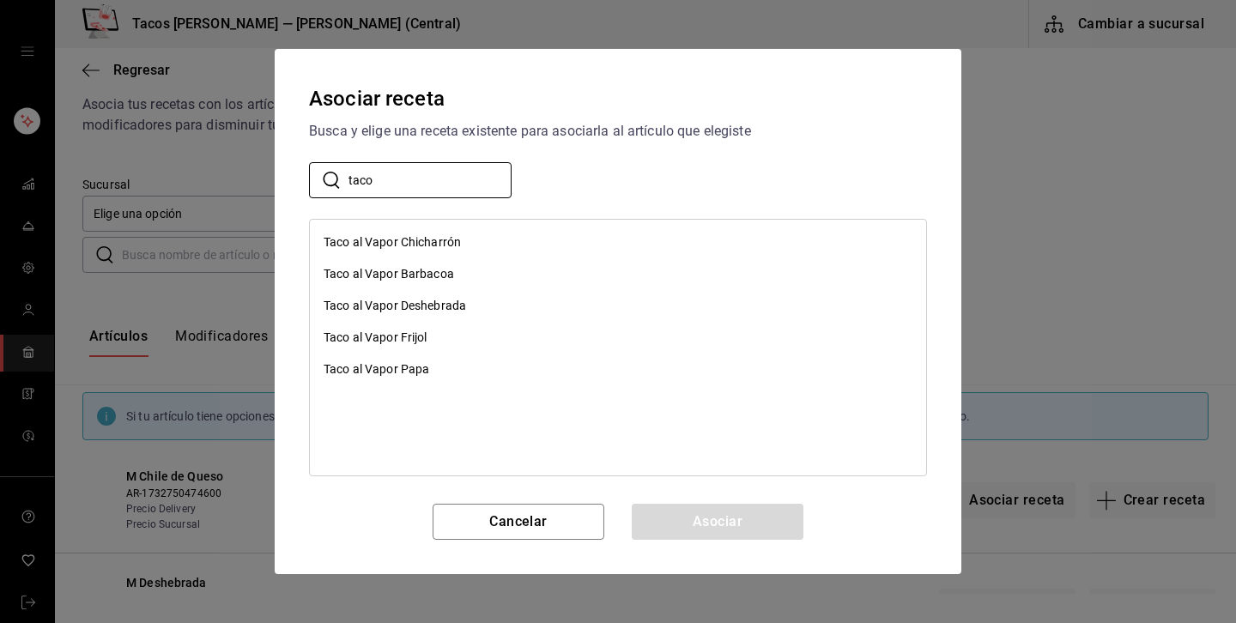
type input "taco"
click at [419, 366] on div "Taco al Vapor Papa" at bounding box center [376, 369] width 106 height 18
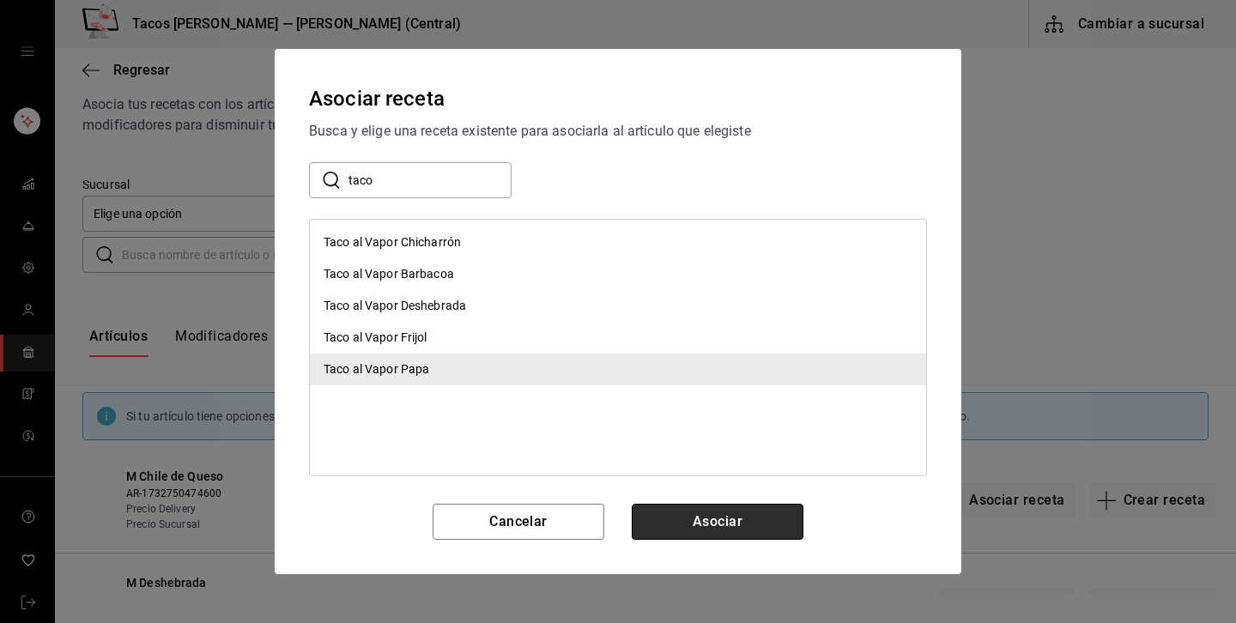
click at [720, 518] on button "Asociar" at bounding box center [718, 522] width 172 height 36
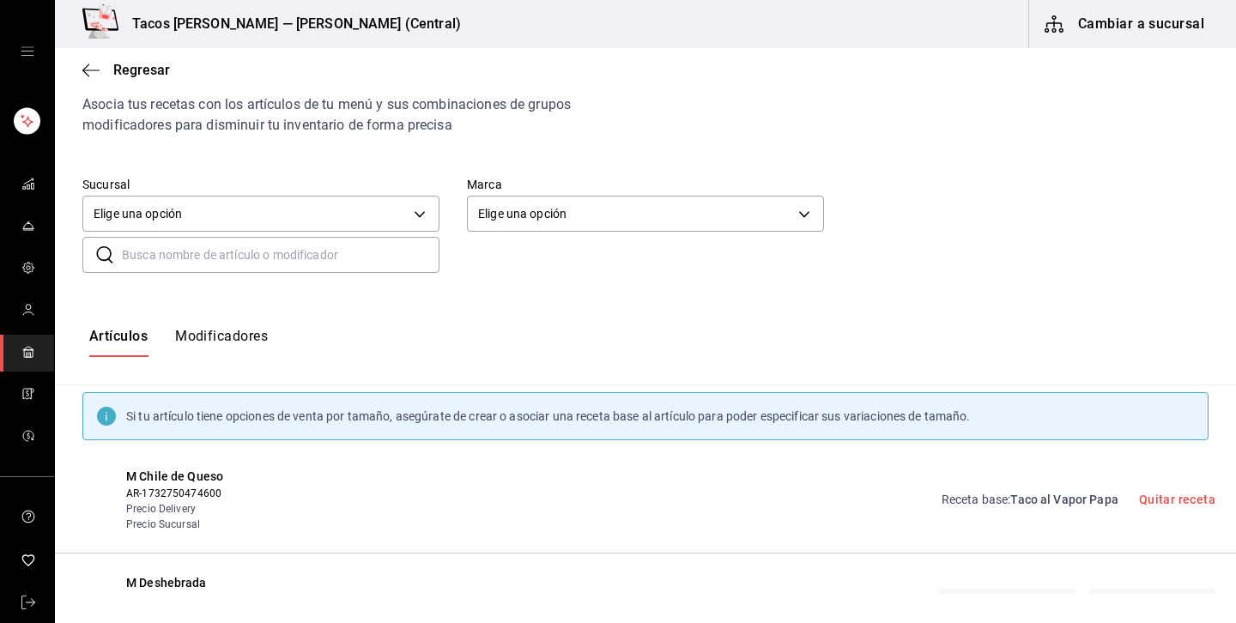
click at [170, 470] on span "M Chile de Queso" at bounding box center [251, 477] width 251 height 18
click at [1187, 501] on link "Quitar receta" at bounding box center [1177, 500] width 76 height 14
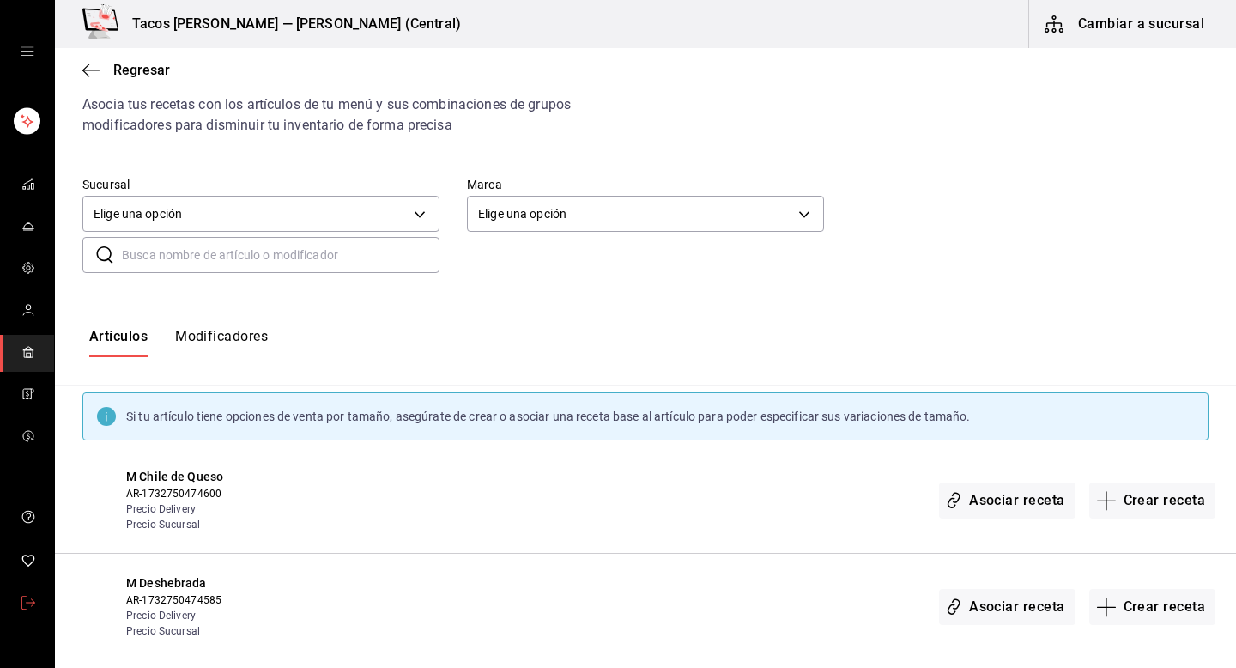
click at [21, 597] on icon "mailbox folders" at bounding box center [28, 602] width 14 height 14
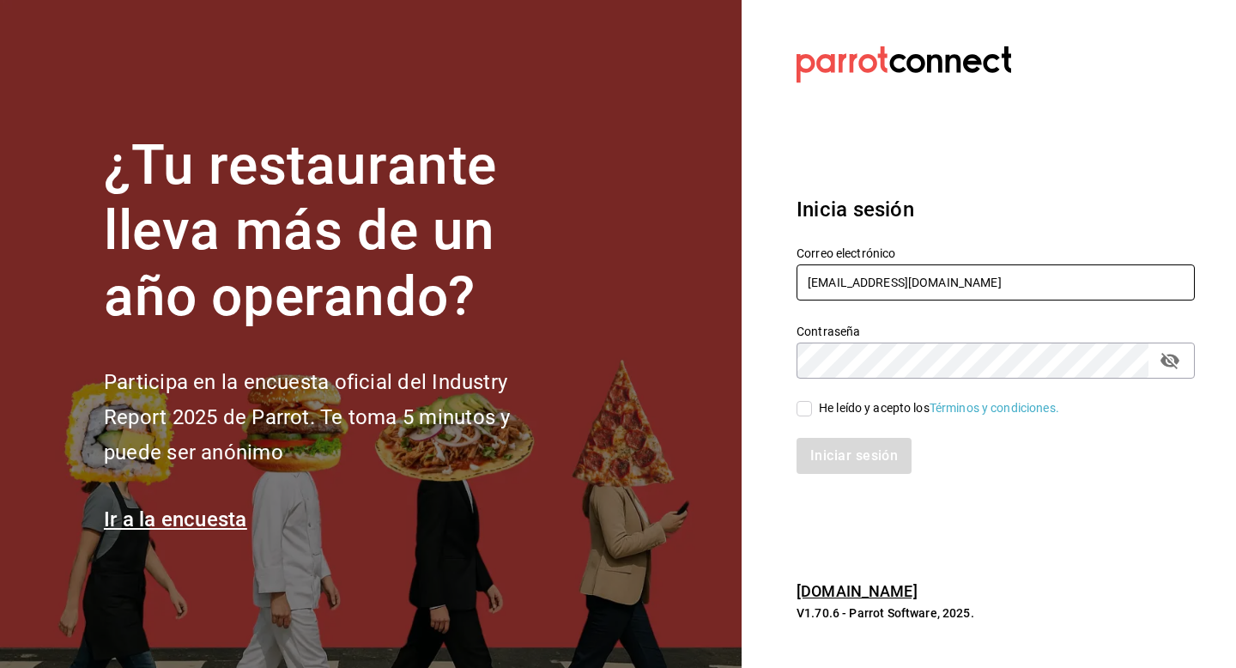
drag, startPoint x: 1000, startPoint y: 274, endPoint x: 771, endPoint y: 248, distance: 231.4
click at [771, 248] on section "Datos incorrectos. Verifica que tu Correo o Contraseña estén bien escritos. Ini…" at bounding box center [988, 334] width 494 height 668
paste input "multiuser@openpizza.com"
click at [1013, 288] on input "multiuser@tacosdonpedro.com" at bounding box center [995, 282] width 398 height 36
type input "m"
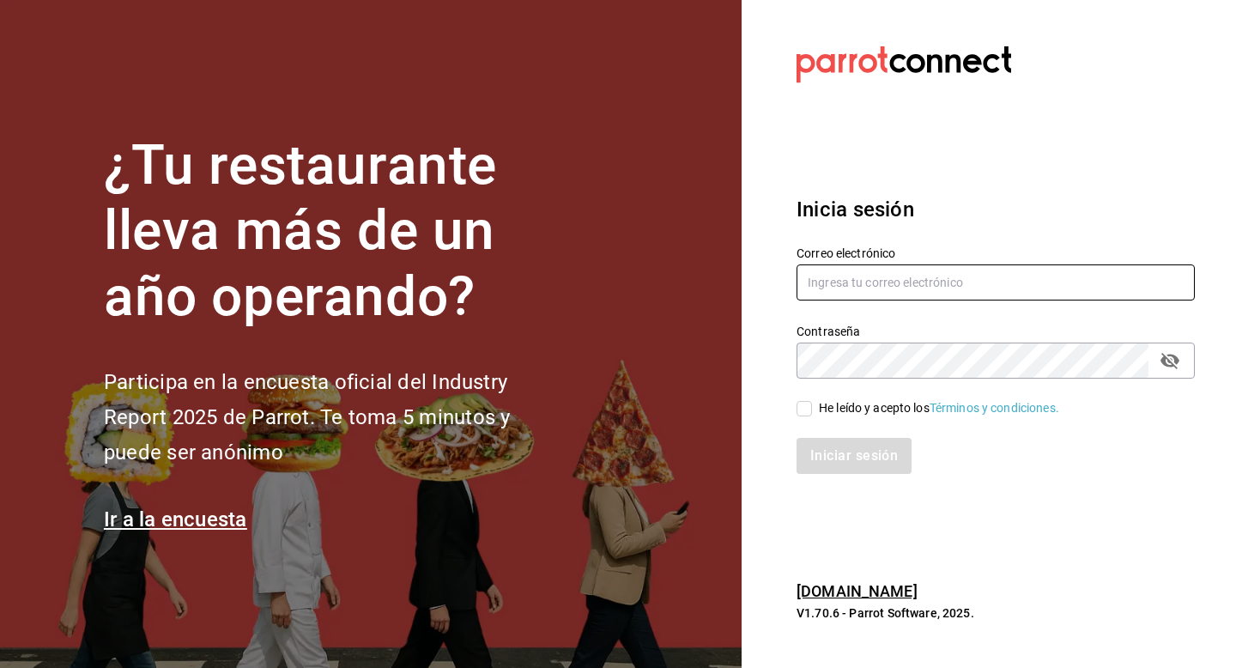
paste input "multiuser@openpizza.com"
type input "multiuser@openpizza.com"
click at [916, 410] on div "He leído y acepto los Términos y condiciones." at bounding box center [939, 408] width 240 height 18
click at [812, 410] on input "He leído y acepto los Términos y condiciones." at bounding box center [803, 408] width 15 height 15
checkbox input "true"
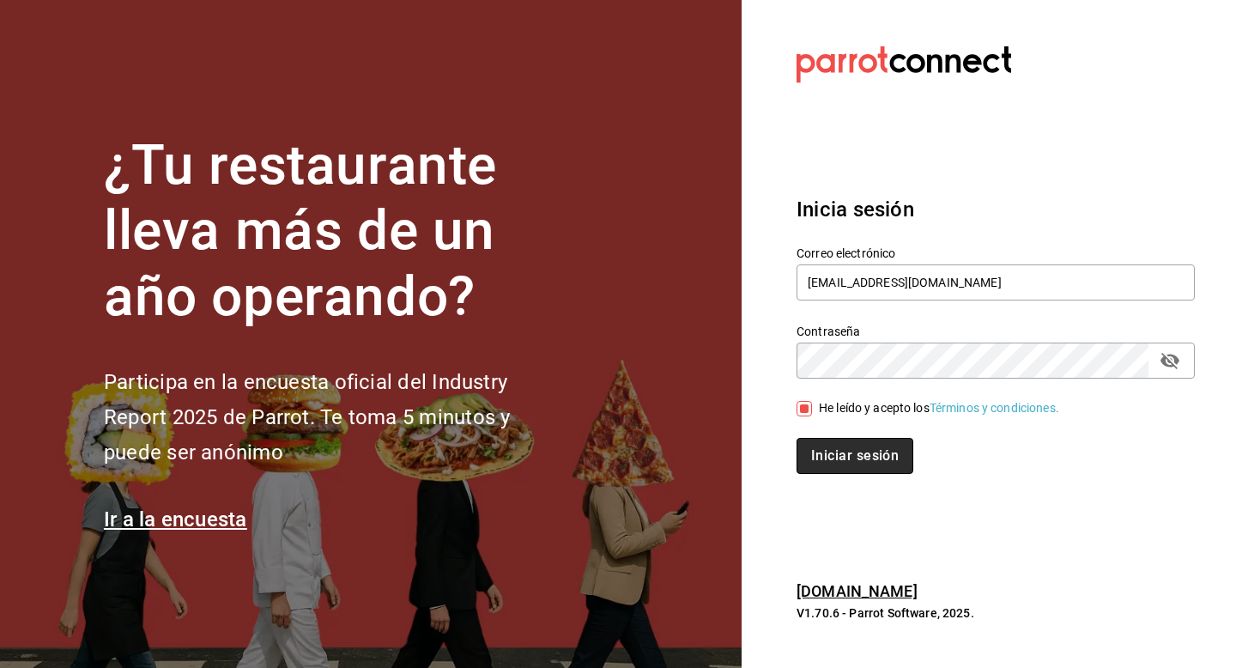
click at [880, 440] on button "Iniciar sesión" at bounding box center [854, 456] width 117 height 36
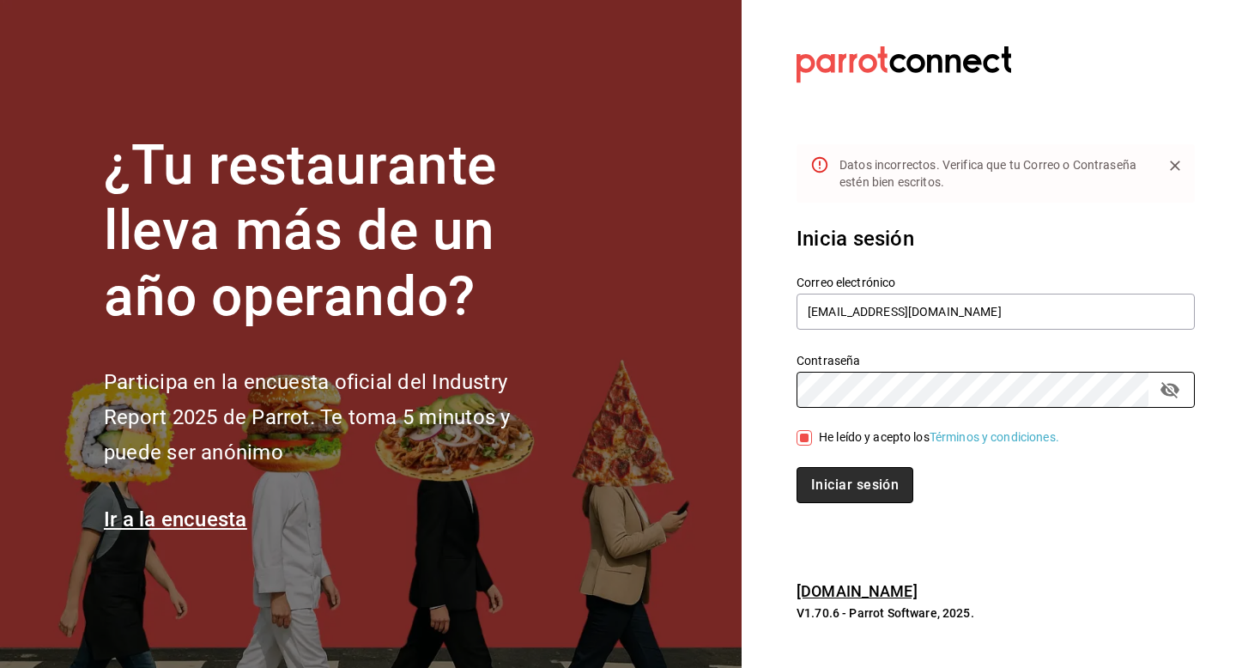
click at [842, 475] on button "Iniciar sesión" at bounding box center [854, 485] width 117 height 36
